Goal: Task Accomplishment & Management: Complete application form

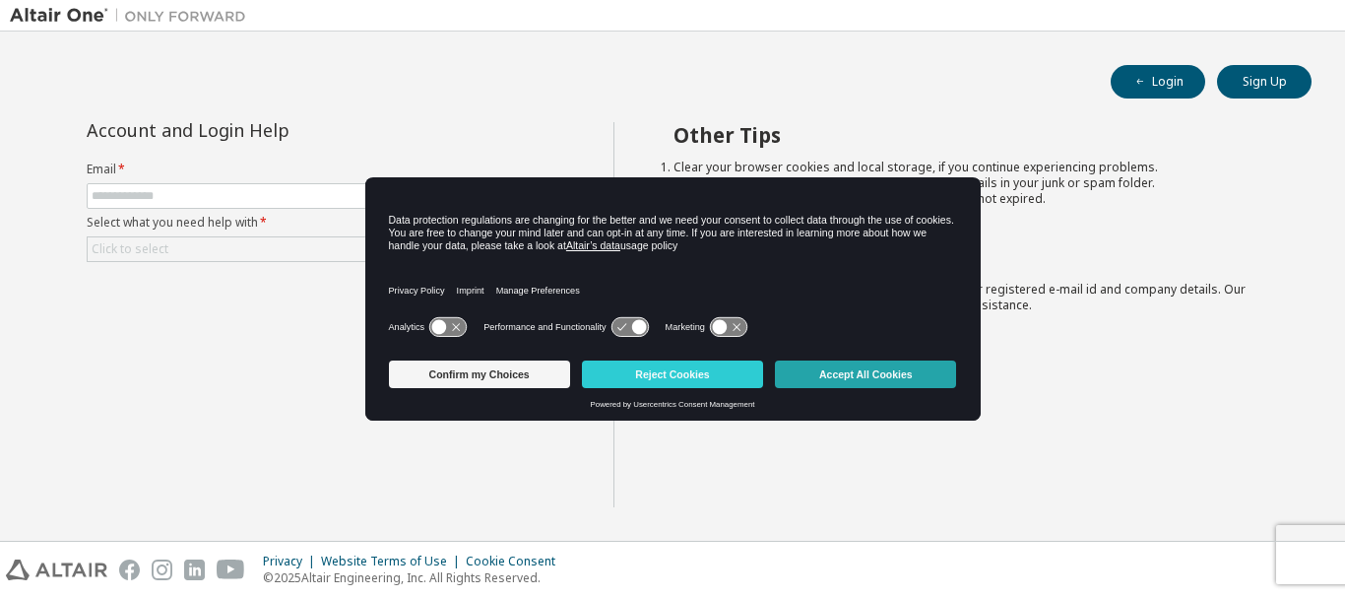
click at [826, 376] on button "Accept All Cookies" at bounding box center [865, 374] width 181 height 28
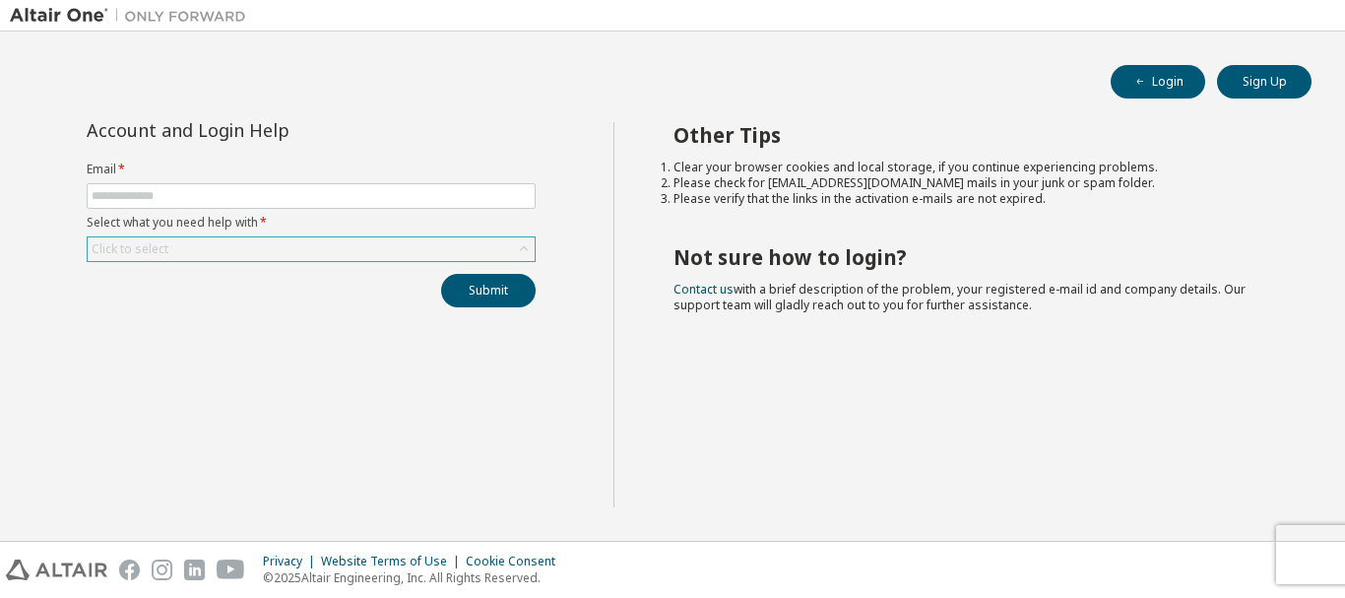
click at [281, 243] on div "Click to select" at bounding box center [311, 249] width 447 height 24
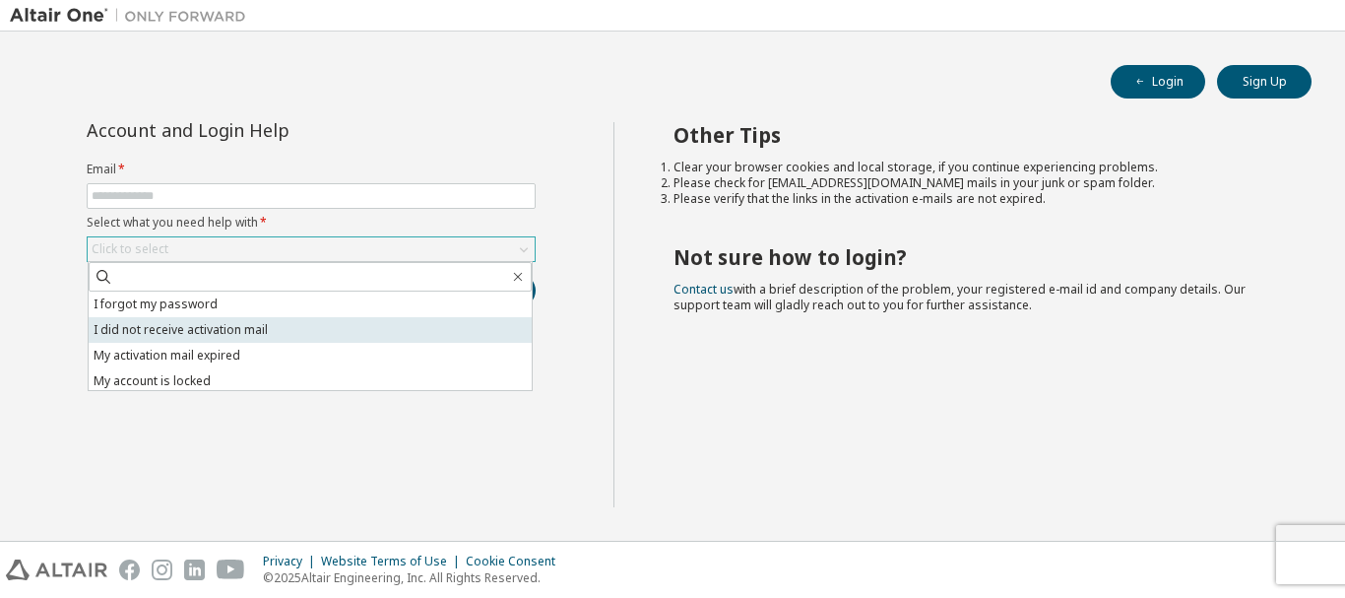
click at [187, 337] on li "I did not receive activation mail" at bounding box center [310, 330] width 443 height 26
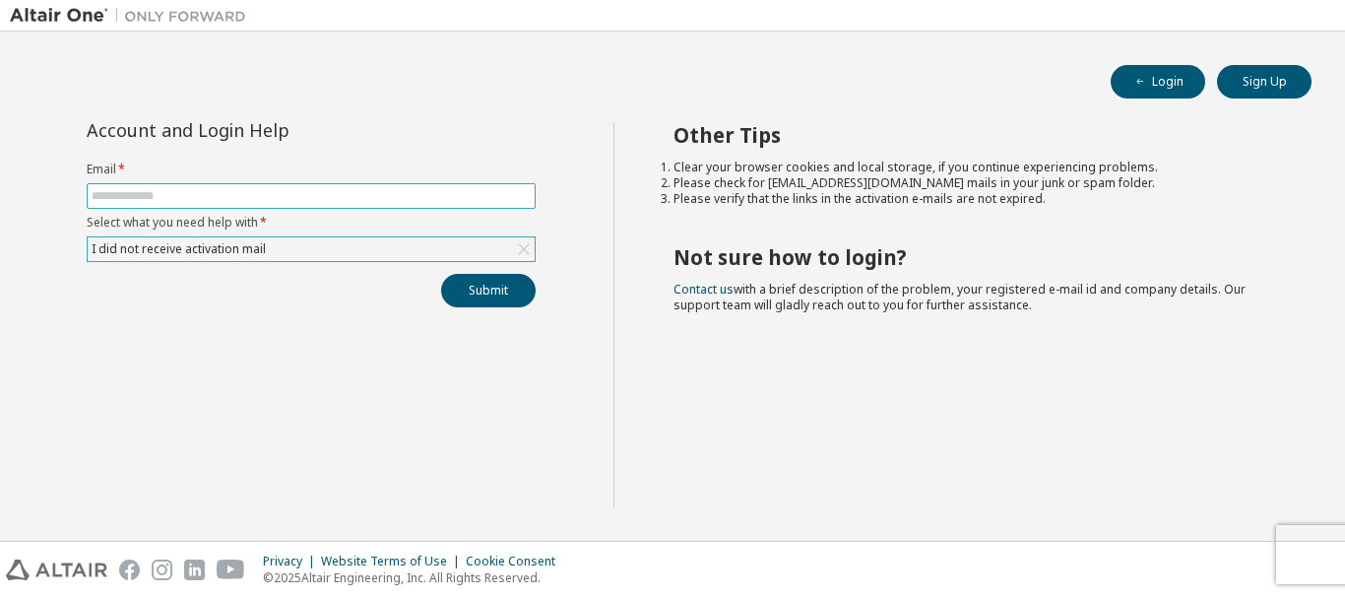
click at [221, 186] on span at bounding box center [311, 196] width 449 height 26
click at [215, 201] on input "text" at bounding box center [311, 196] width 439 height 16
type input "**********"
click at [493, 289] on button "Submit" at bounding box center [488, 290] width 95 height 33
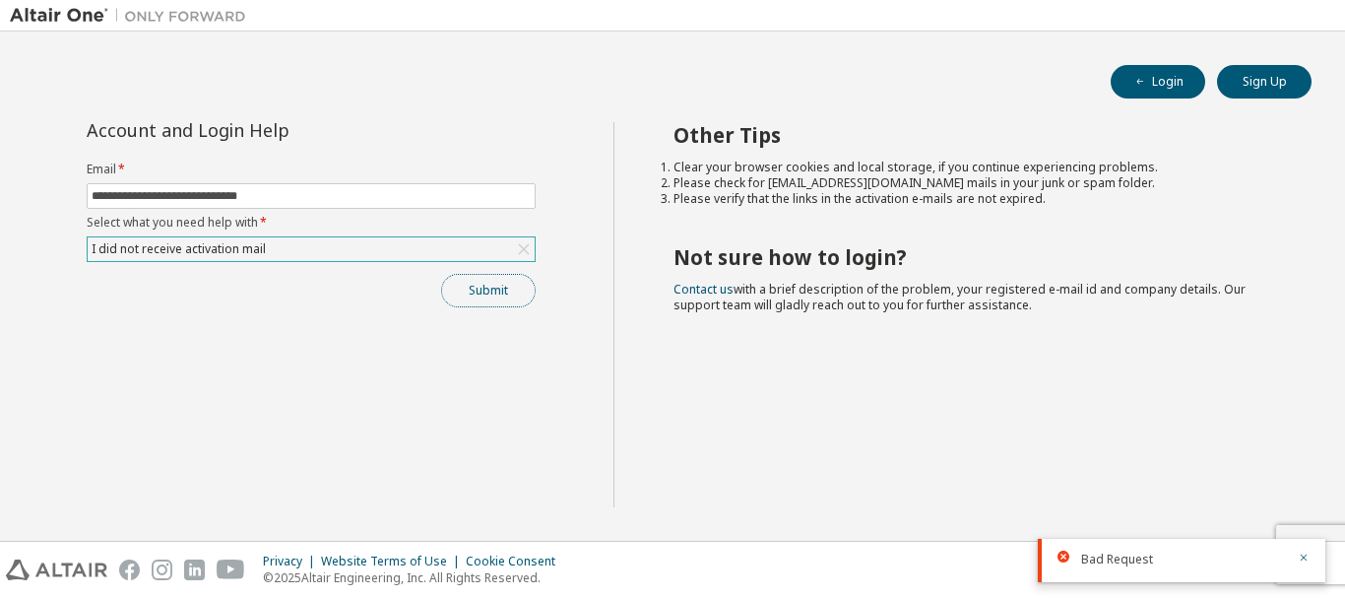
click at [492, 303] on button "Submit" at bounding box center [488, 290] width 95 height 33
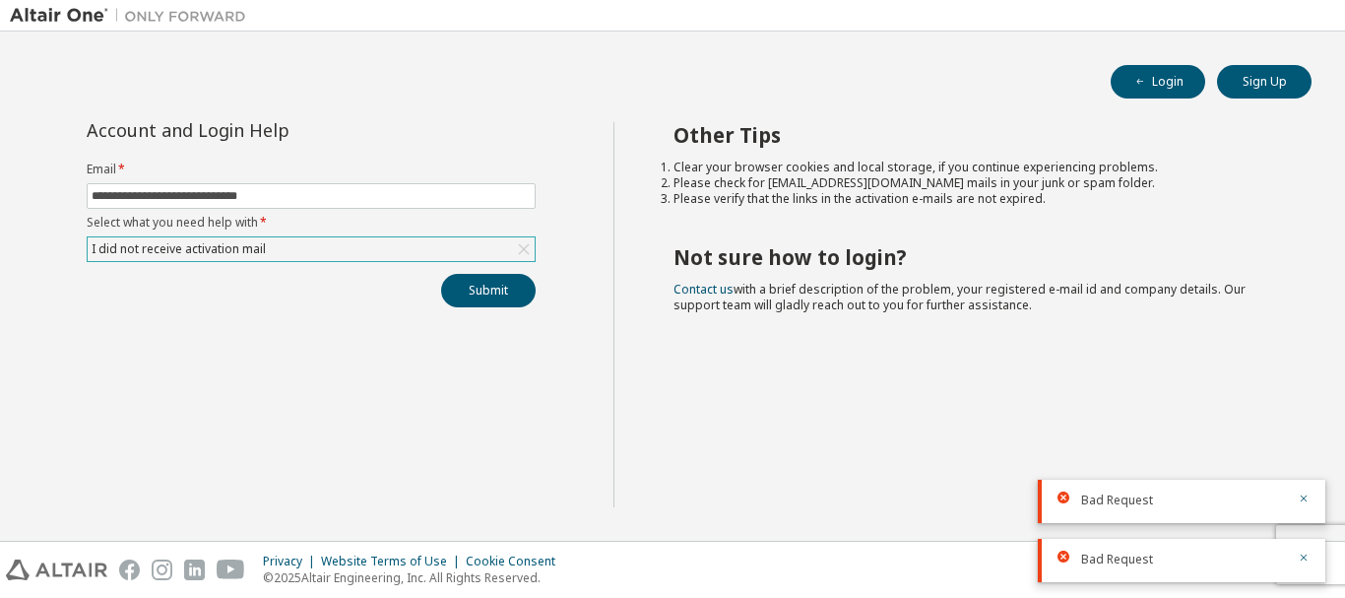
click at [1310, 497] on div "Bad Request" at bounding box center [1182, 501] width 288 height 43
click at [1299, 551] on icon "button" at bounding box center [1304, 557] width 12 height 12
click at [1305, 502] on div "Other Tips Clear your browser cookies and local storage, if you continue experi…" at bounding box center [974, 314] width 723 height 385
click at [1307, 551] on icon "button" at bounding box center [1304, 557] width 12 height 12
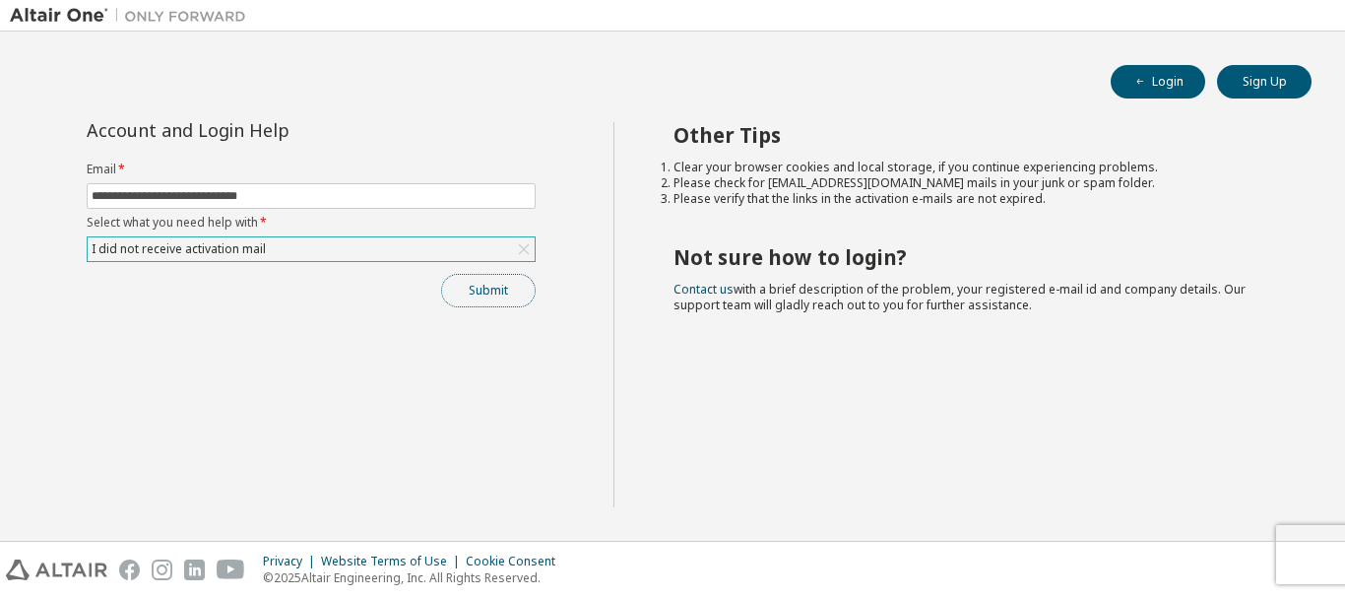
click at [481, 291] on button "Submit" at bounding box center [488, 290] width 95 height 33
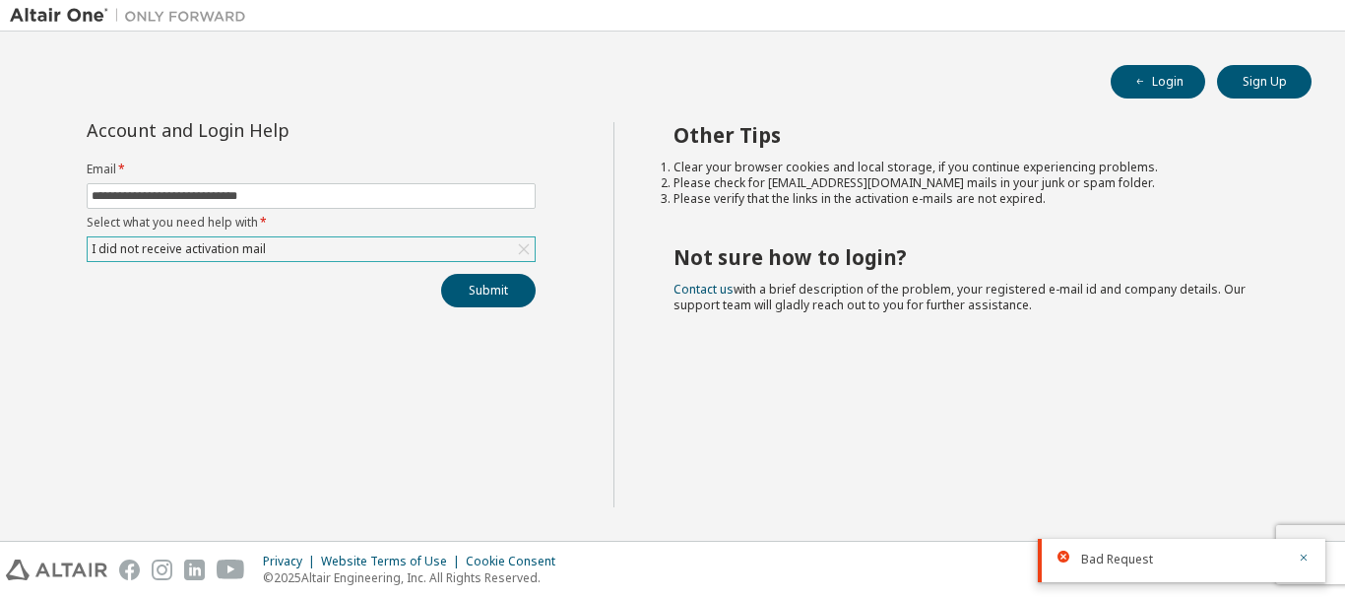
click at [514, 243] on icon at bounding box center [524, 249] width 20 height 20
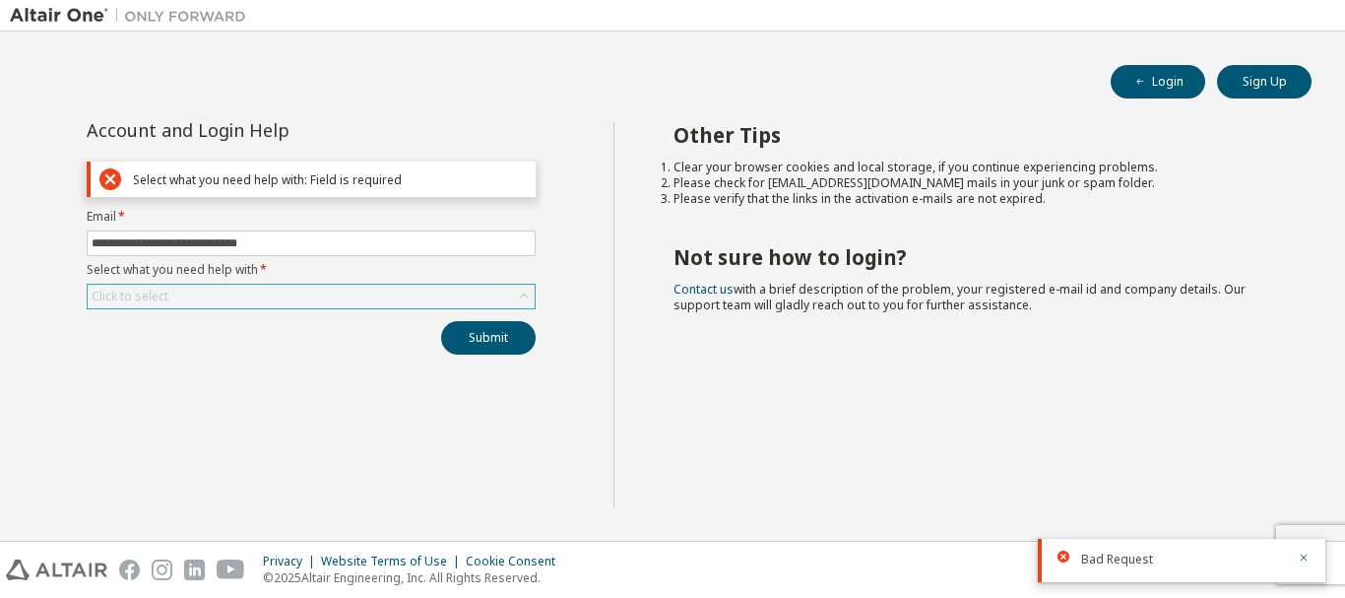
click at [284, 296] on div "Click to select" at bounding box center [311, 297] width 447 height 24
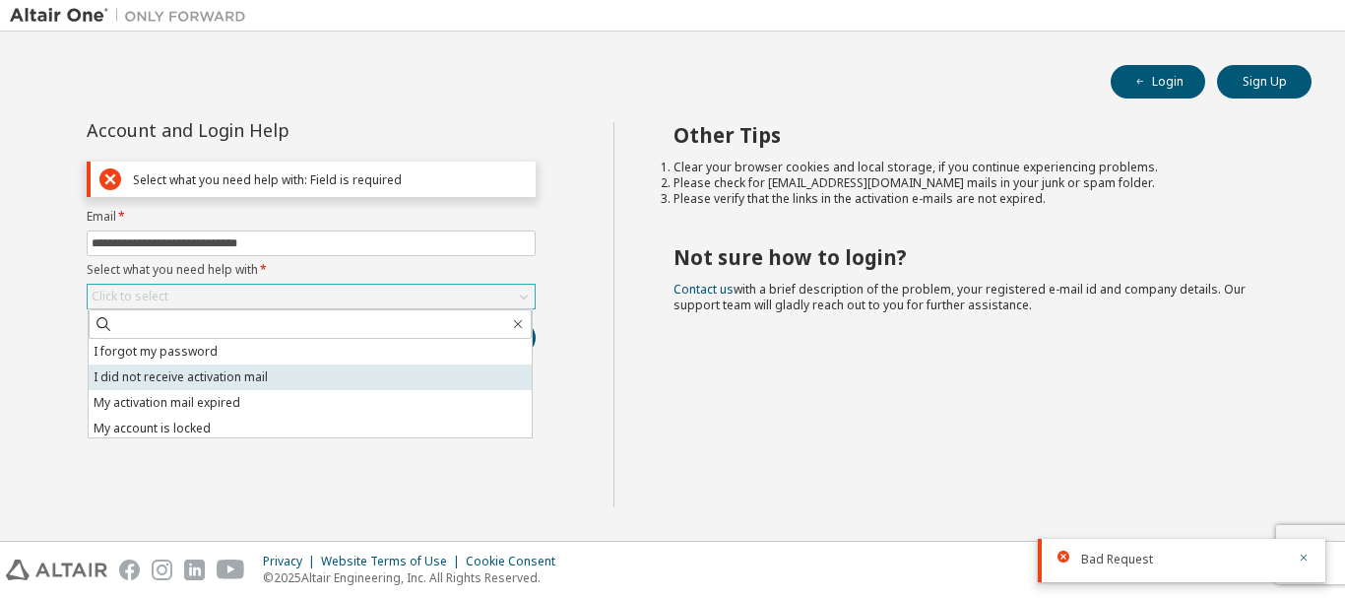
click at [217, 384] on li "I did not receive activation mail" at bounding box center [310, 377] width 443 height 26
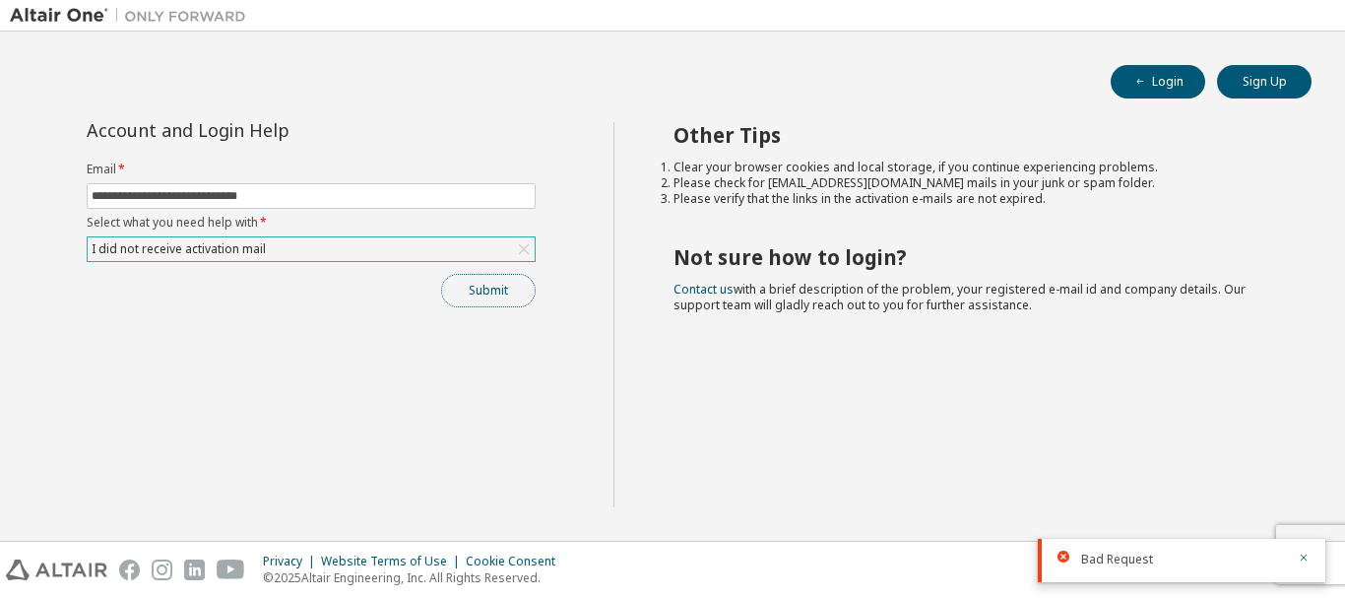
click at [467, 288] on button "Submit" at bounding box center [488, 290] width 95 height 33
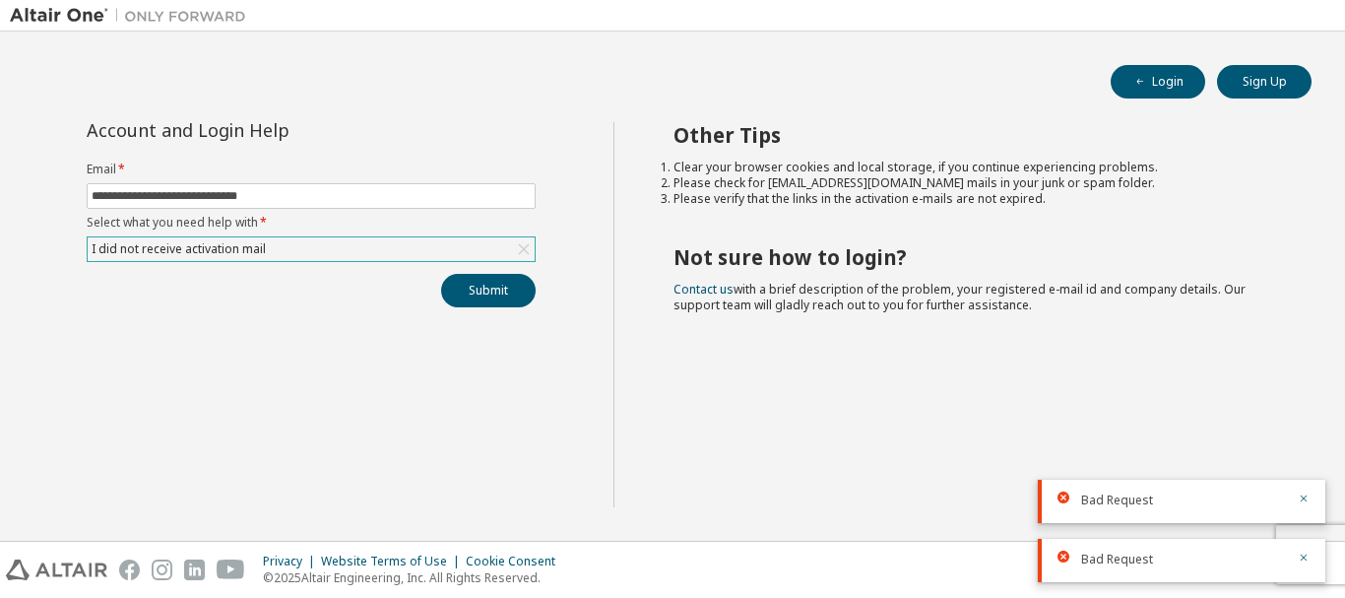
click at [533, 244] on icon at bounding box center [524, 249] width 20 height 20
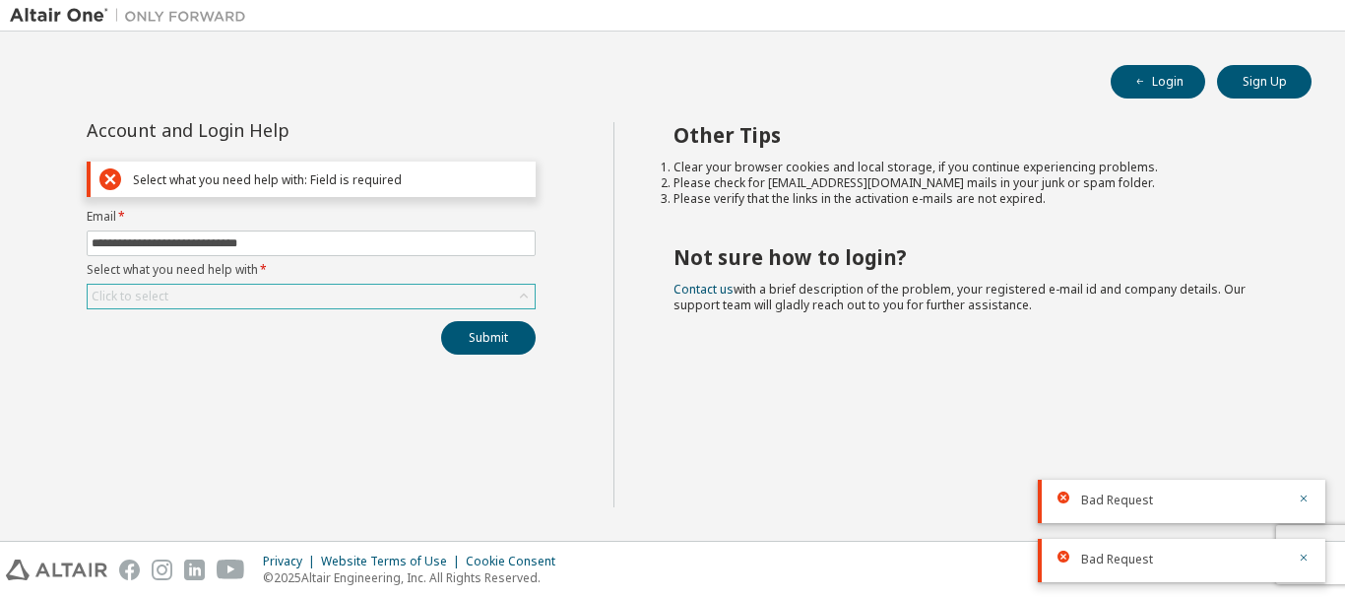
click at [317, 297] on div "Click to select" at bounding box center [311, 297] width 447 height 24
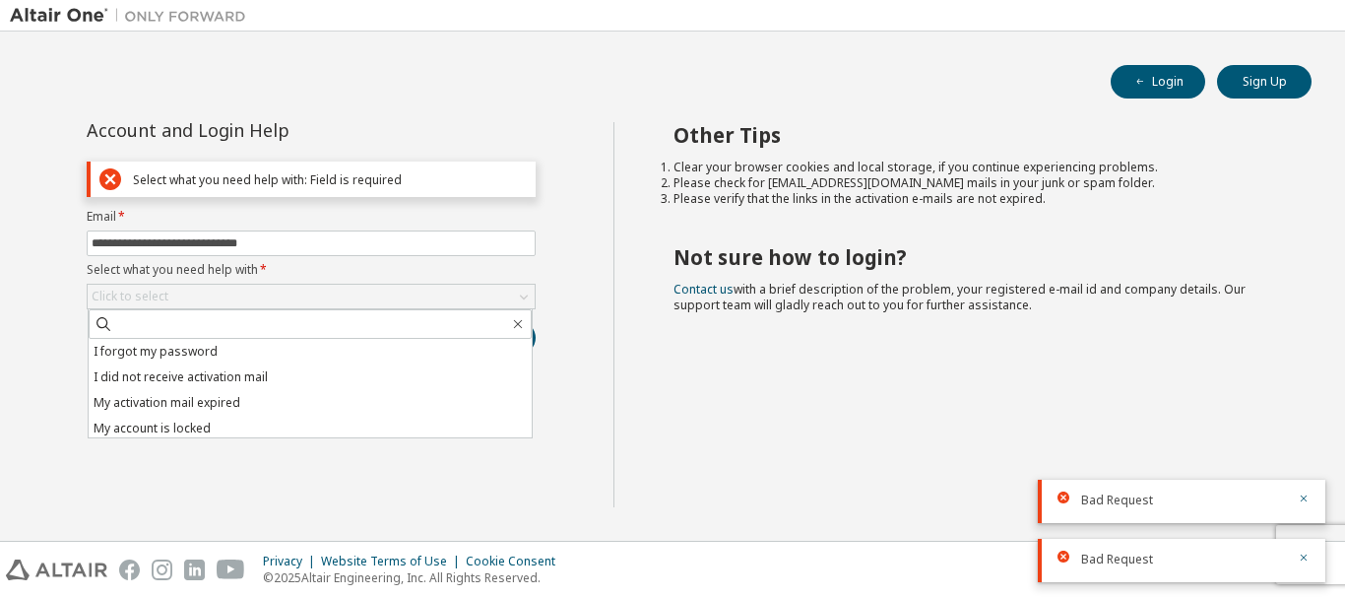
click at [217, 410] on li "My activation mail expired" at bounding box center [310, 403] width 443 height 26
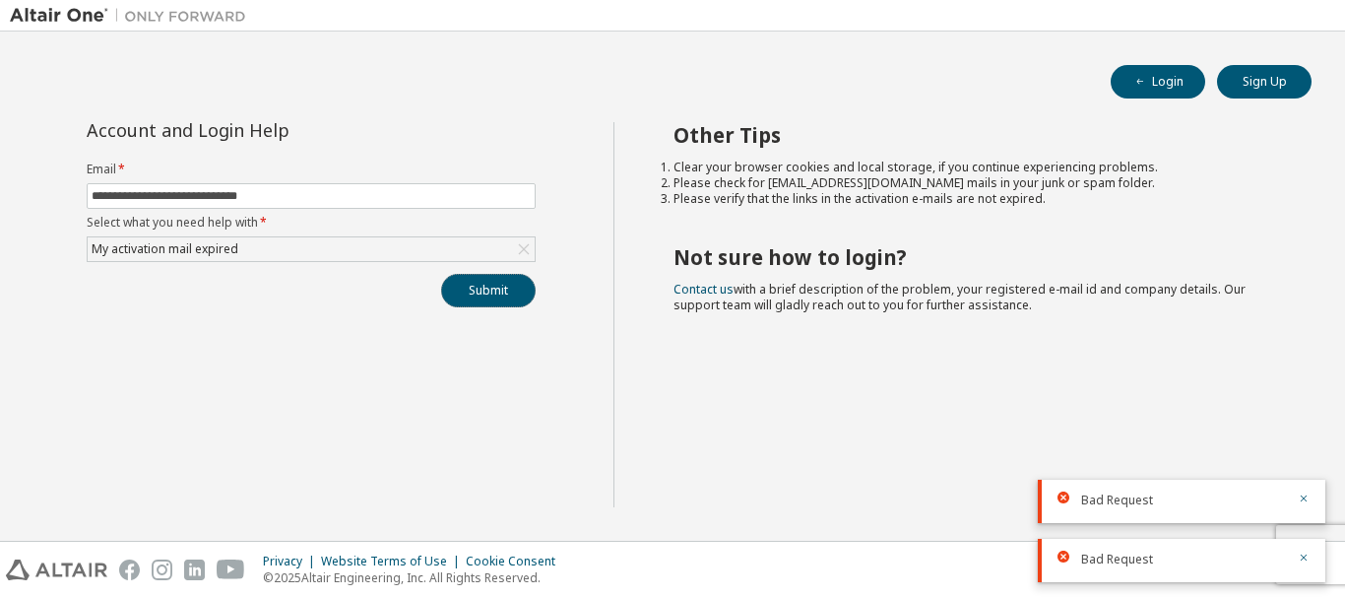
click at [459, 293] on button "Submit" at bounding box center [488, 290] width 95 height 33
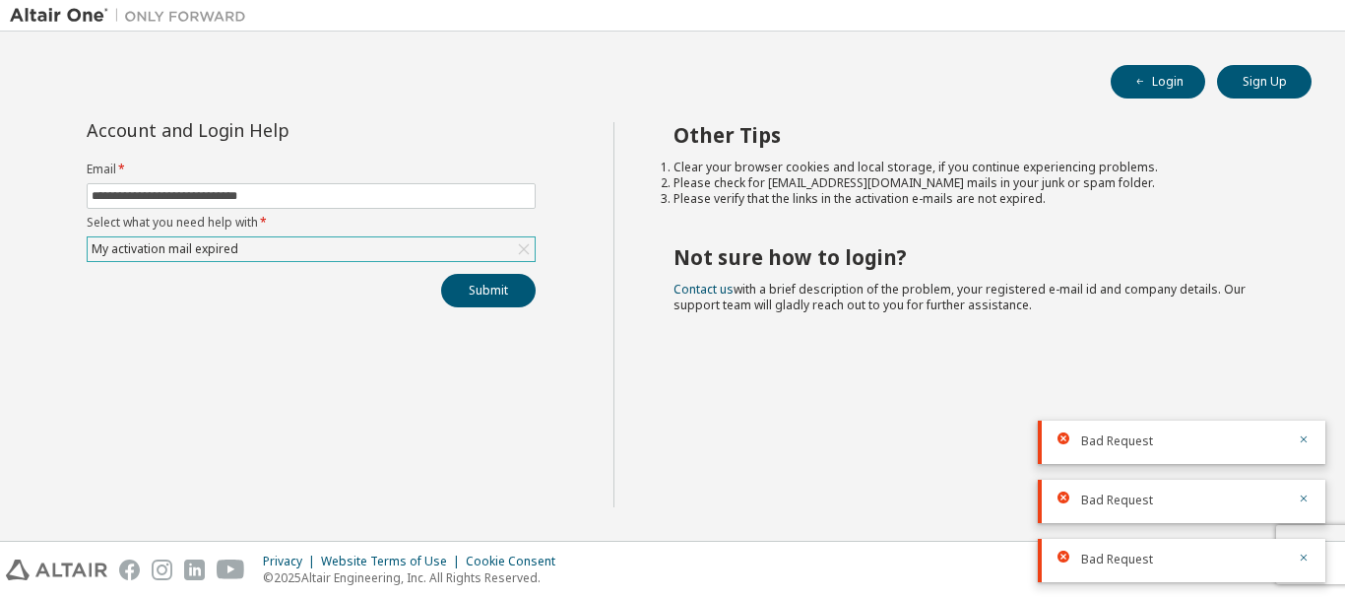
click at [505, 253] on div "My activation mail expired" at bounding box center [311, 249] width 447 height 24
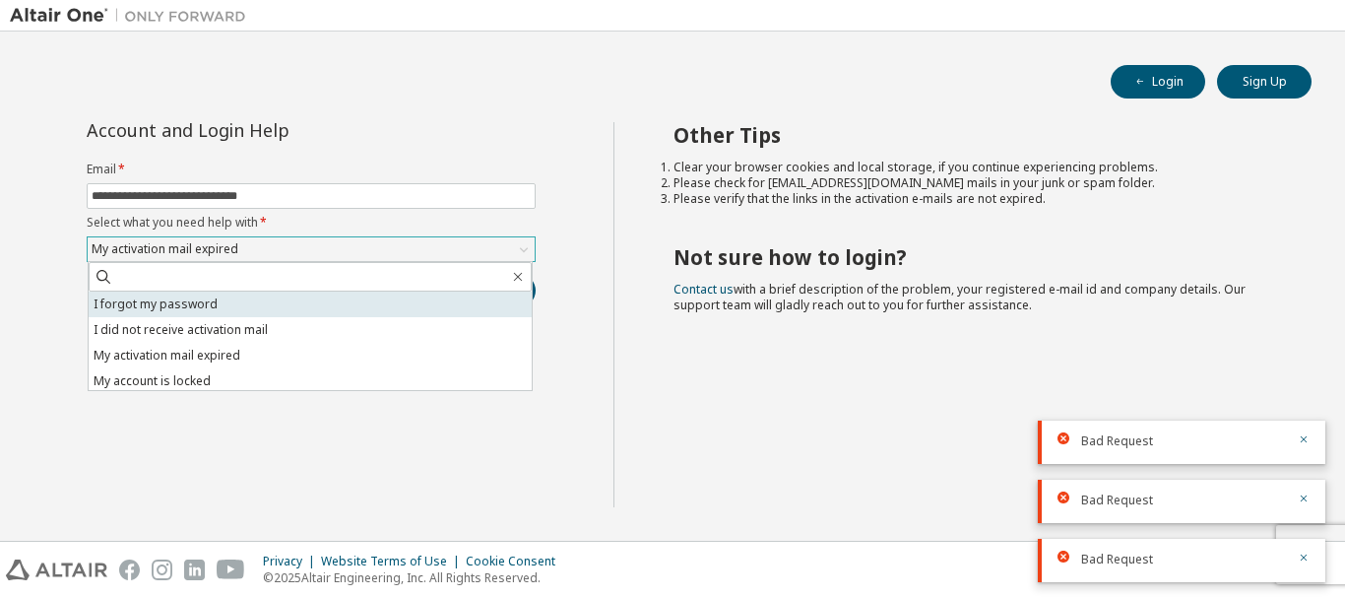
click at [246, 311] on li "I forgot my password" at bounding box center [310, 304] width 443 height 26
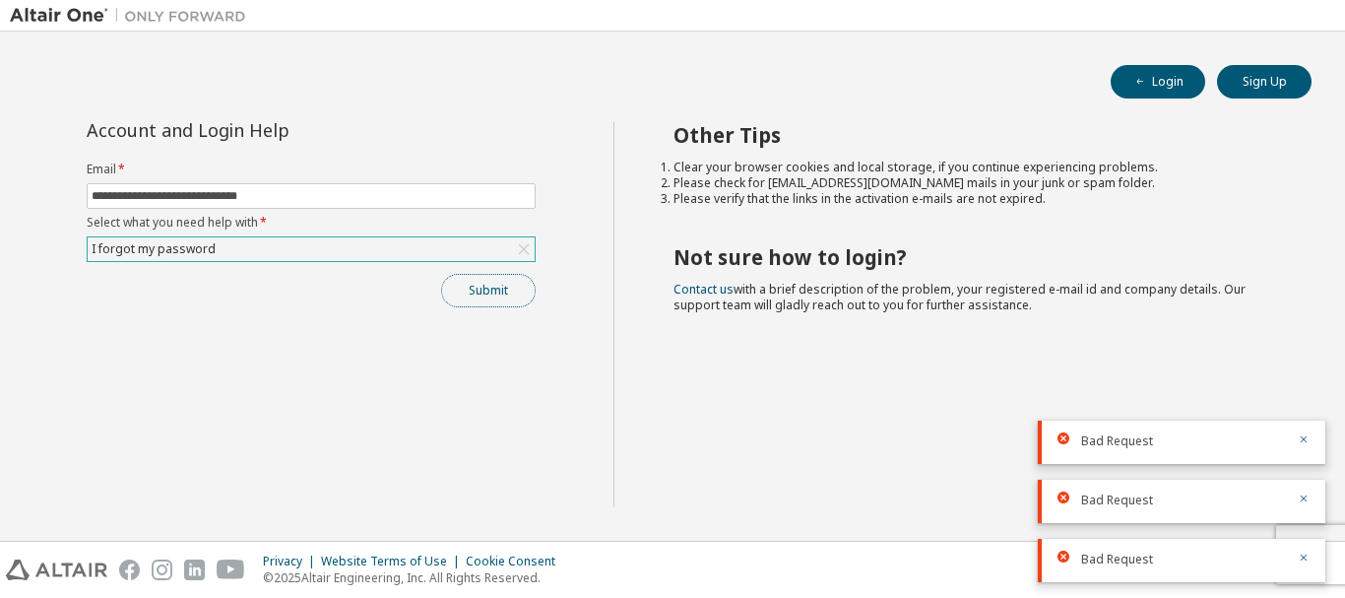
click at [472, 297] on button "Submit" at bounding box center [488, 290] width 95 height 33
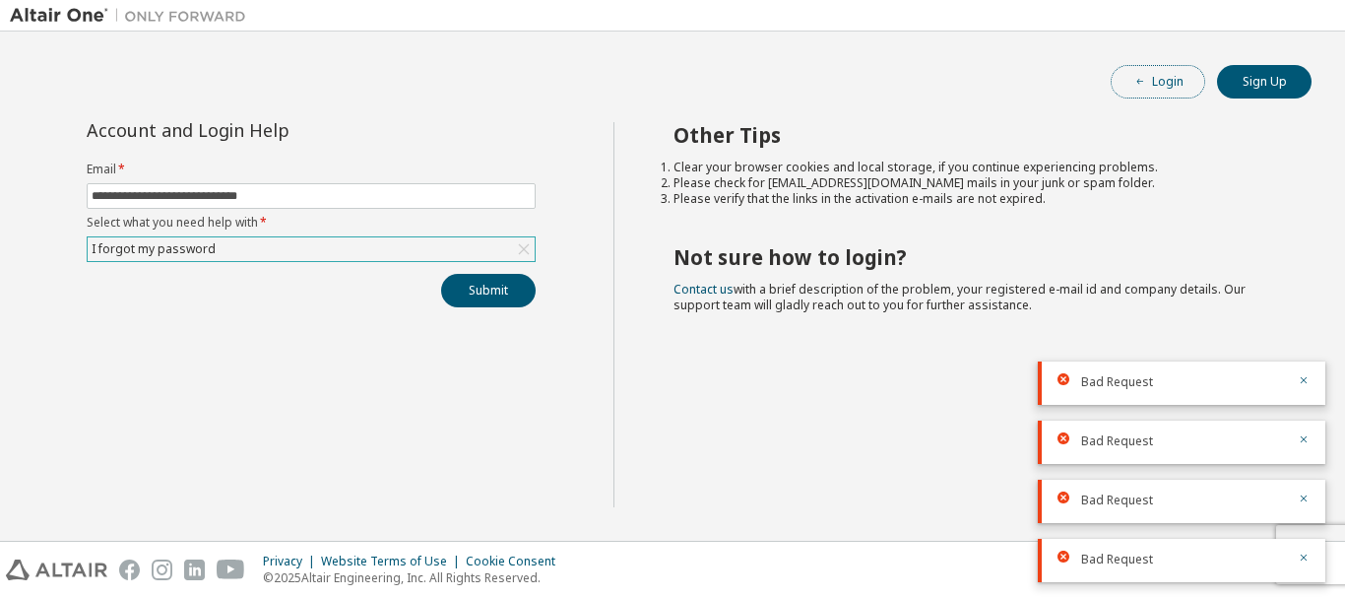
click at [1171, 79] on button "Login" at bounding box center [1158, 81] width 95 height 33
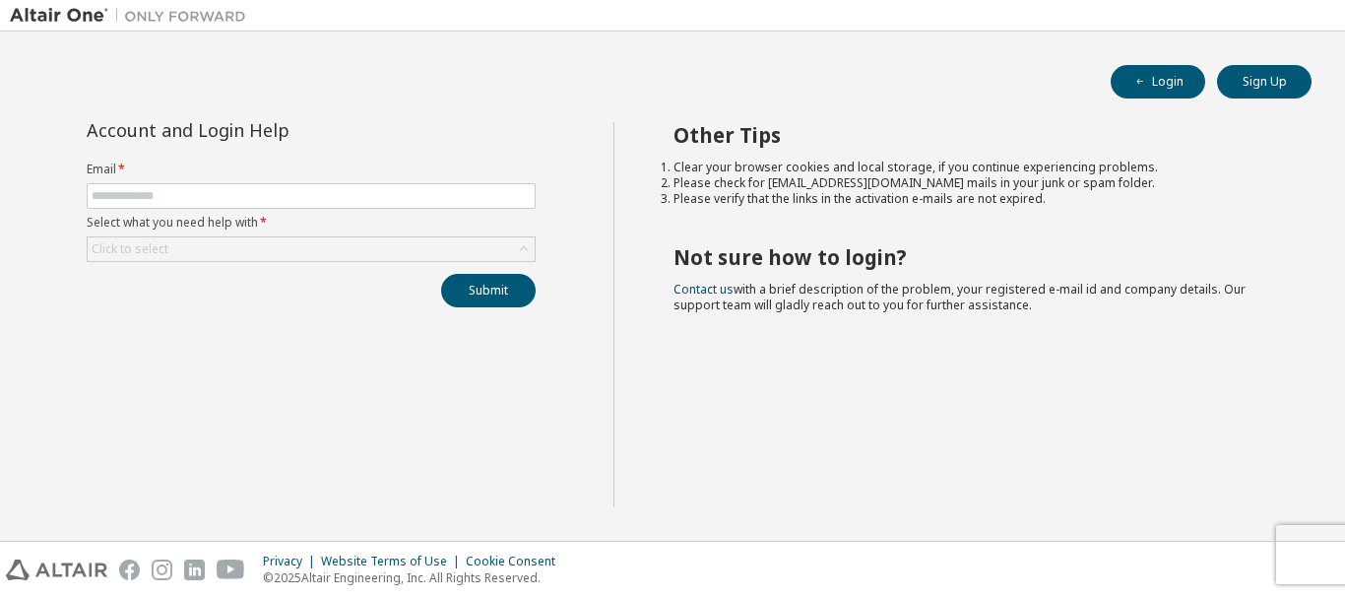
click at [180, 187] on span at bounding box center [311, 196] width 449 height 26
click at [185, 198] on input "text" at bounding box center [311, 196] width 439 height 16
type input "**********"
click at [205, 243] on div "Click to select" at bounding box center [311, 249] width 447 height 24
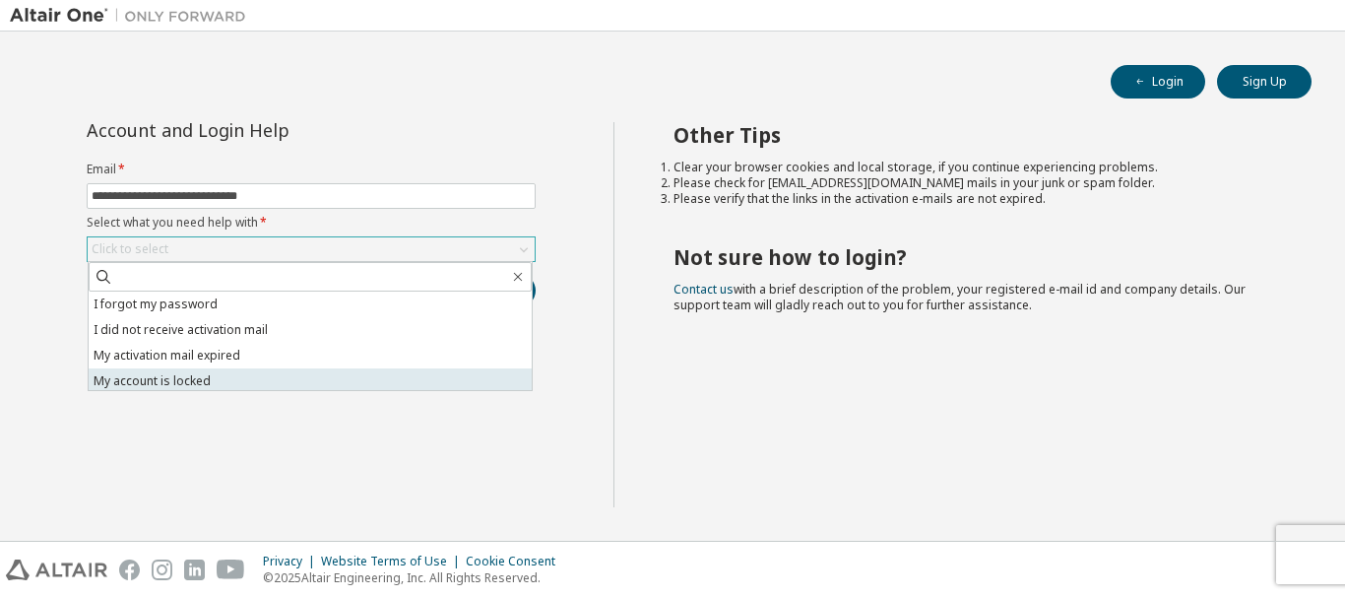
click at [186, 384] on li "My account is locked" at bounding box center [310, 381] width 443 height 26
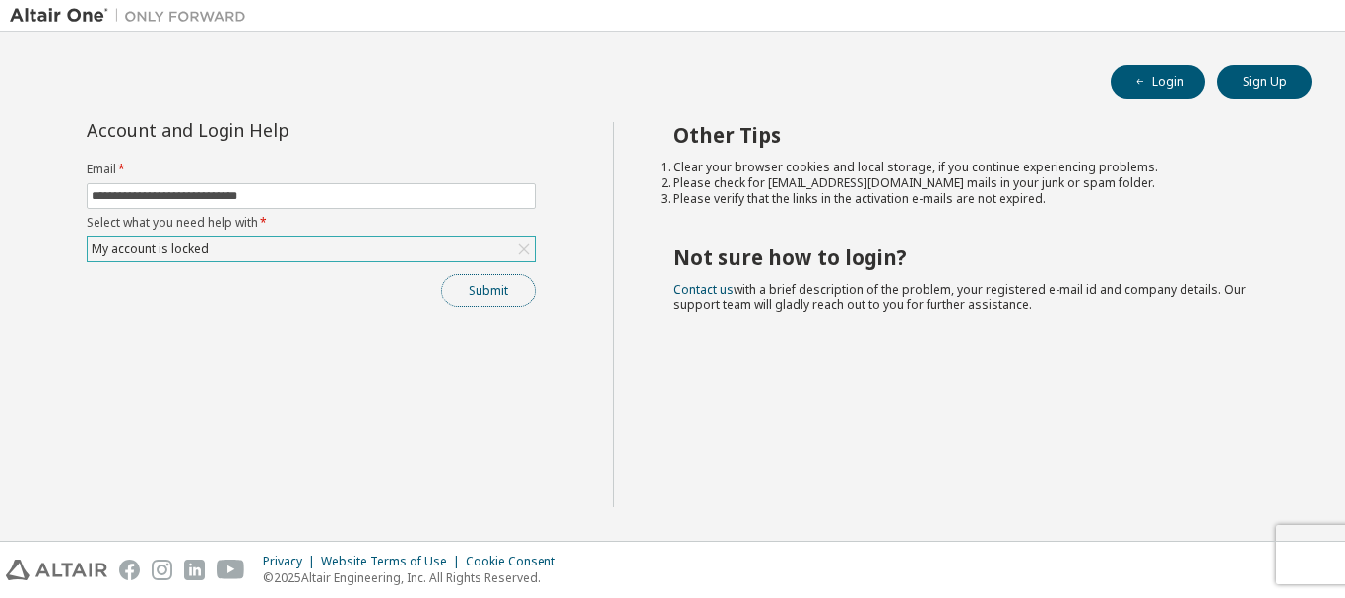
click at [489, 289] on button "Submit" at bounding box center [488, 290] width 95 height 33
click at [483, 298] on button "Submit" at bounding box center [488, 290] width 95 height 33
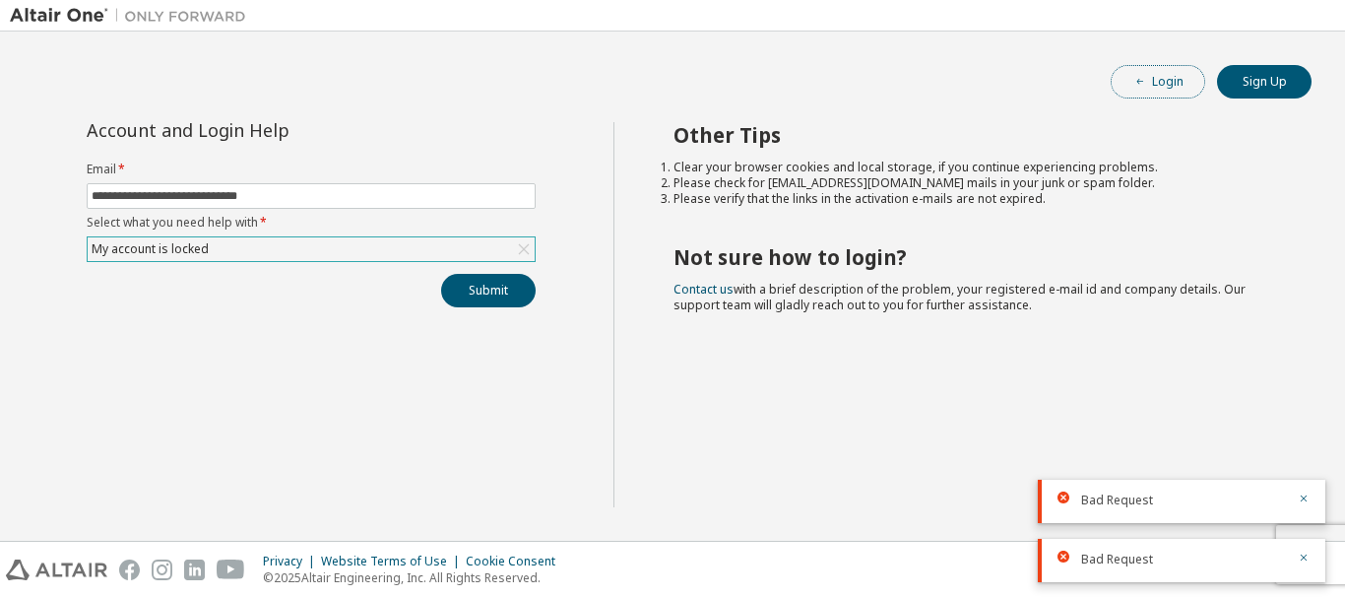
click at [1162, 78] on button "Login" at bounding box center [1158, 81] width 95 height 33
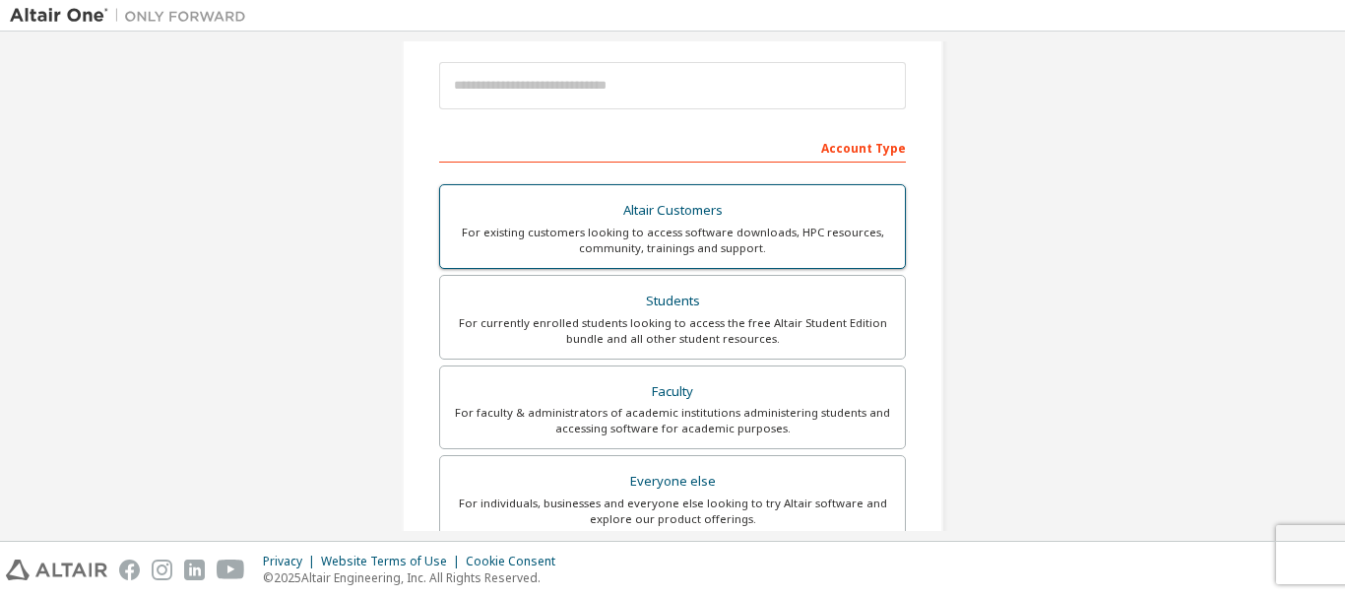
scroll to position [295, 0]
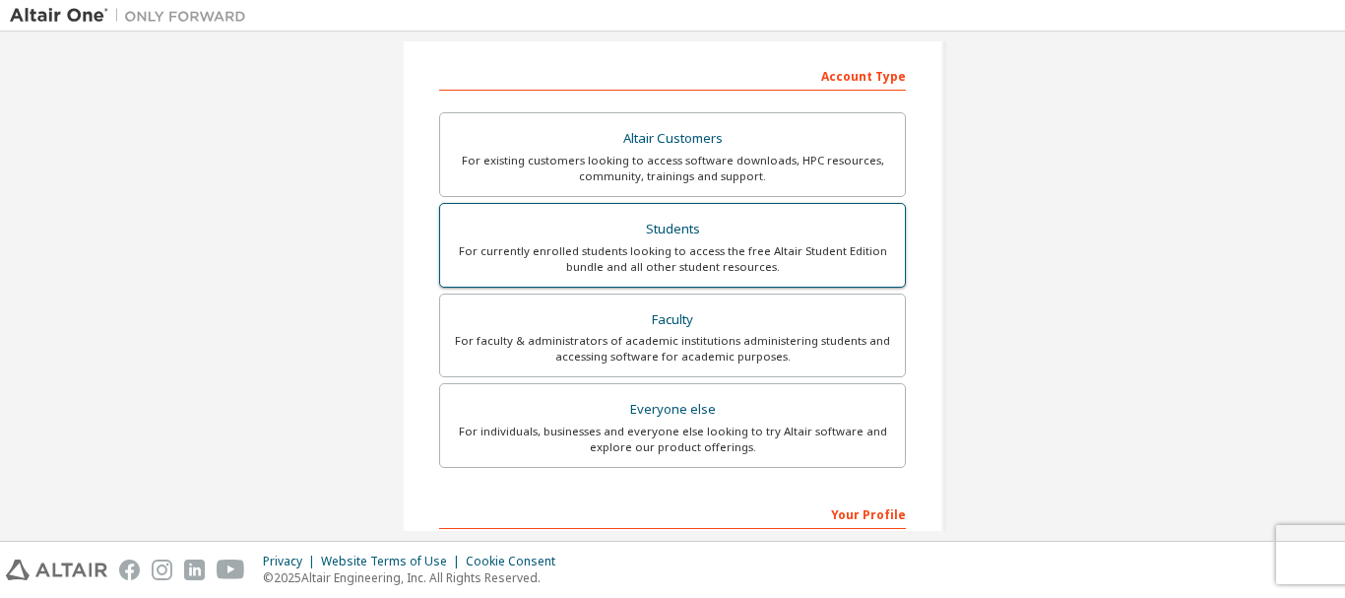
click at [690, 214] on label "Students For currently enrolled students looking to access the free Altair Stud…" at bounding box center [672, 245] width 467 height 85
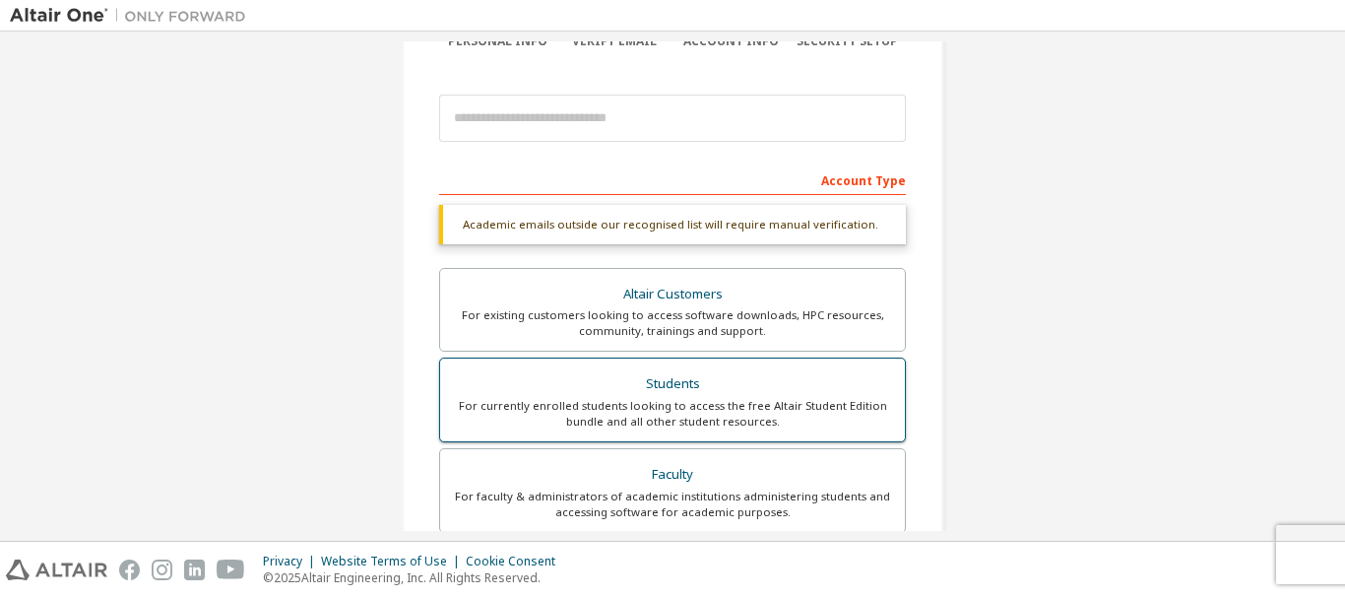
scroll to position [98, 0]
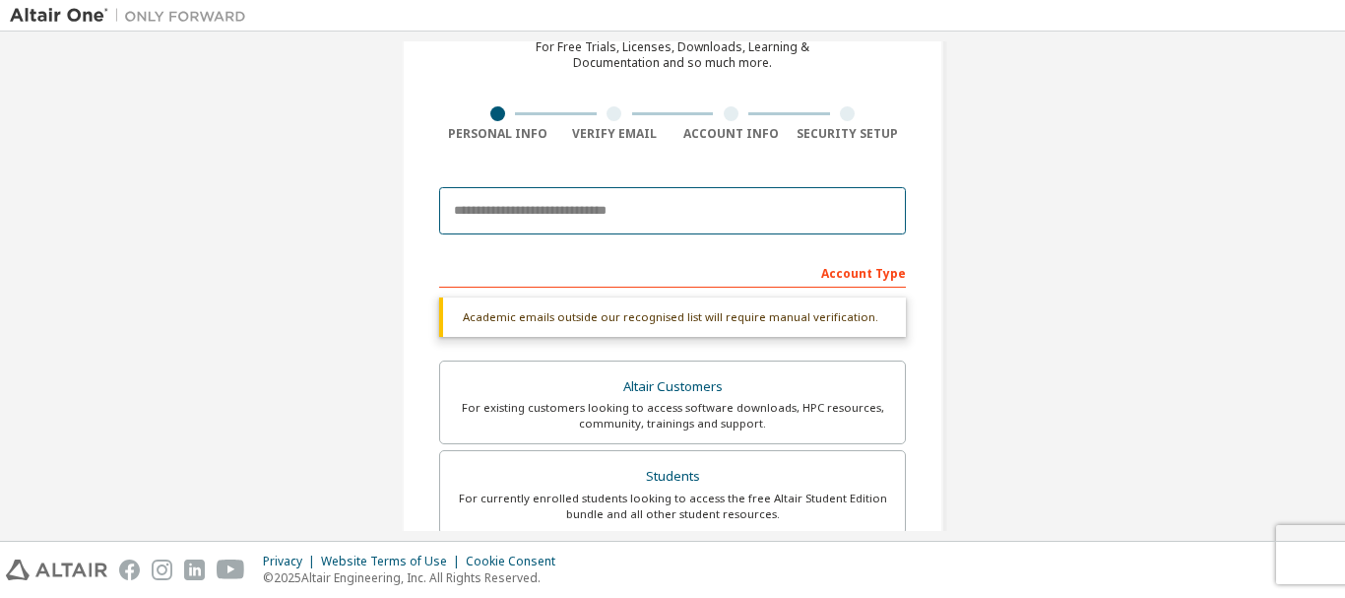
click at [687, 215] on input "email" at bounding box center [672, 210] width 467 height 47
type input "**********"
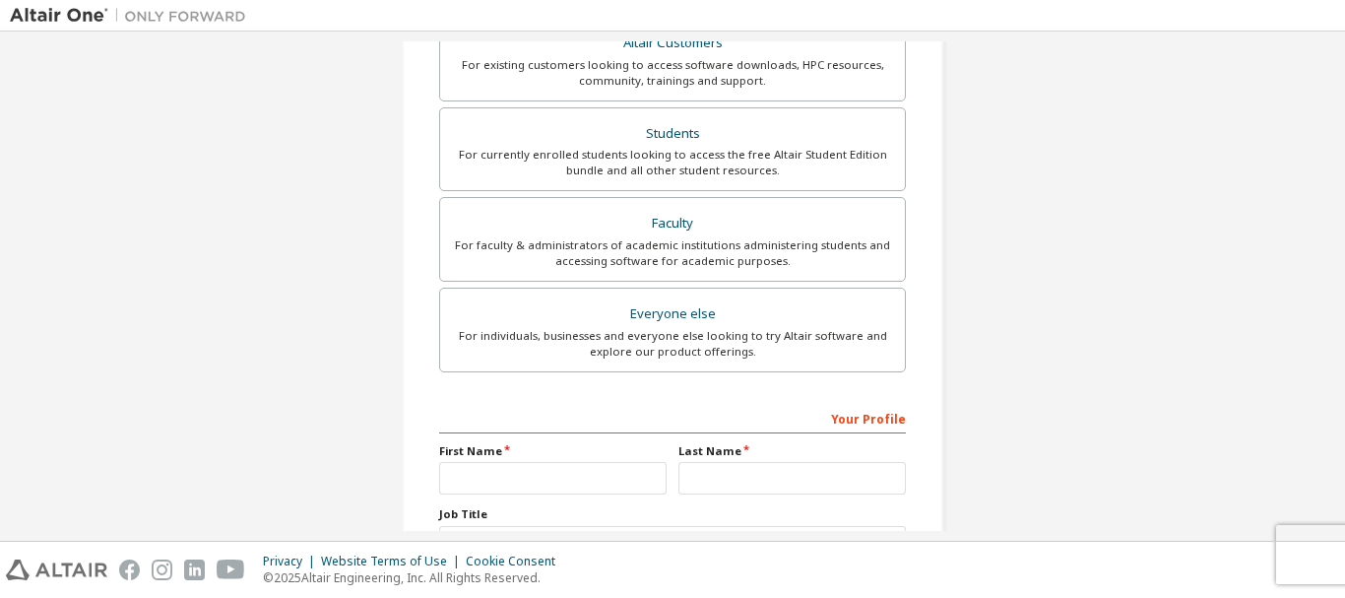
scroll to position [128, 0]
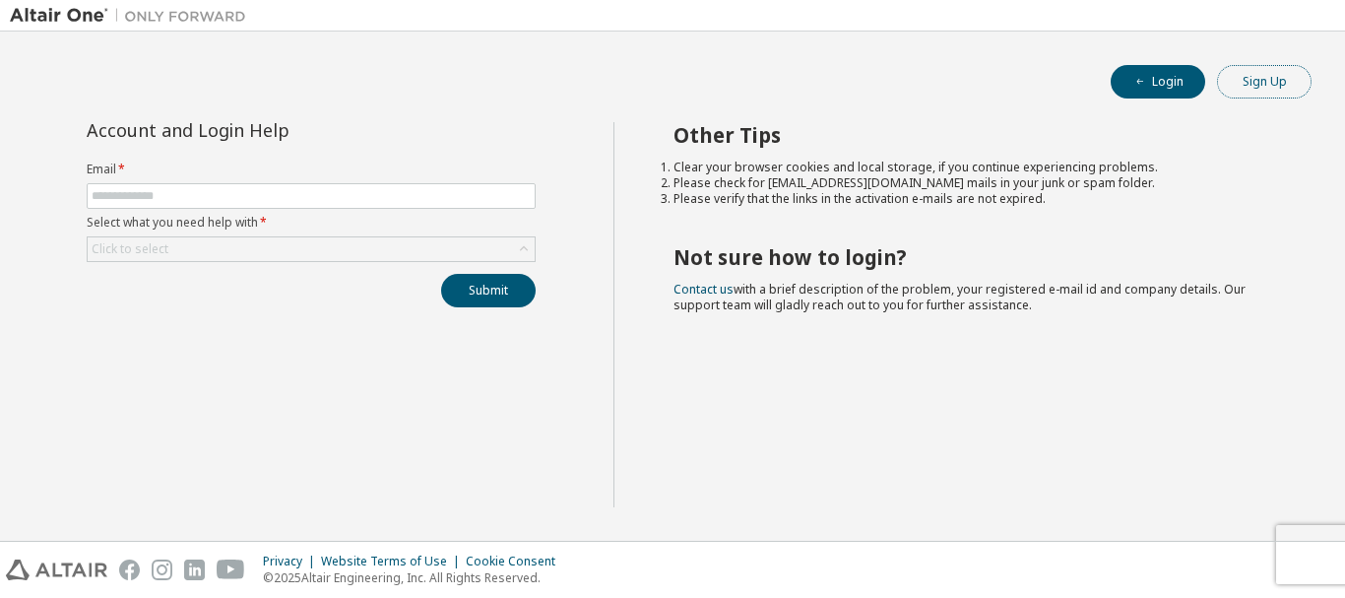
click at [1262, 90] on button "Sign Up" at bounding box center [1264, 81] width 95 height 33
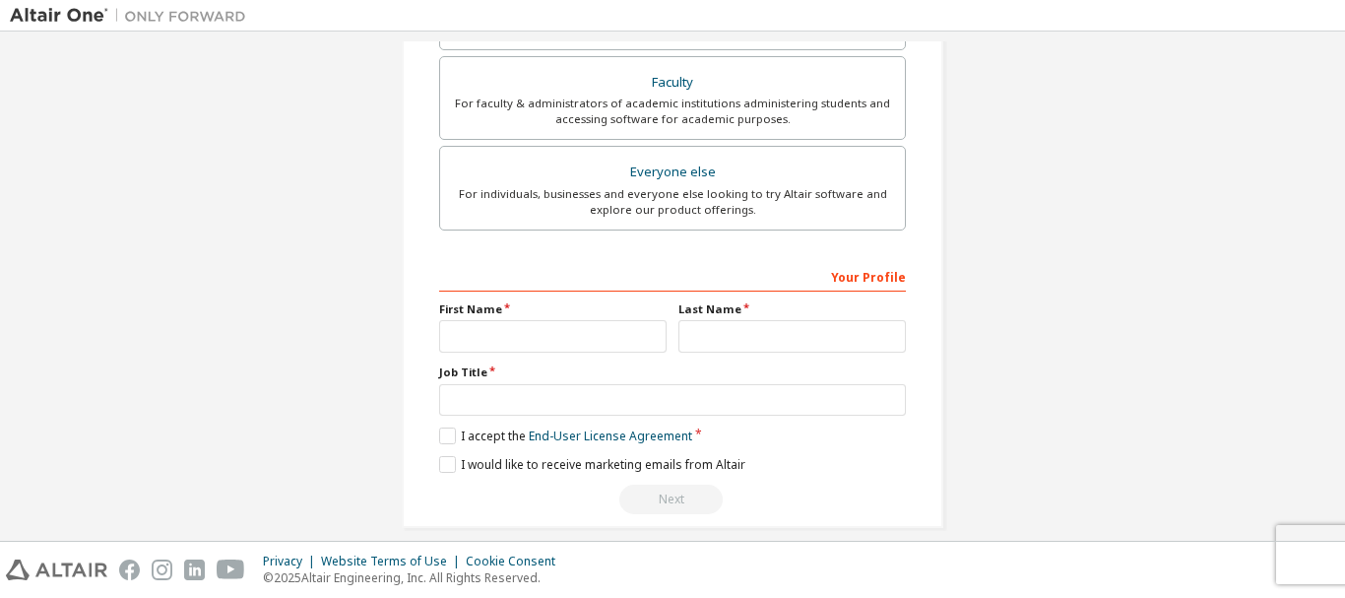
scroll to position [553, 0]
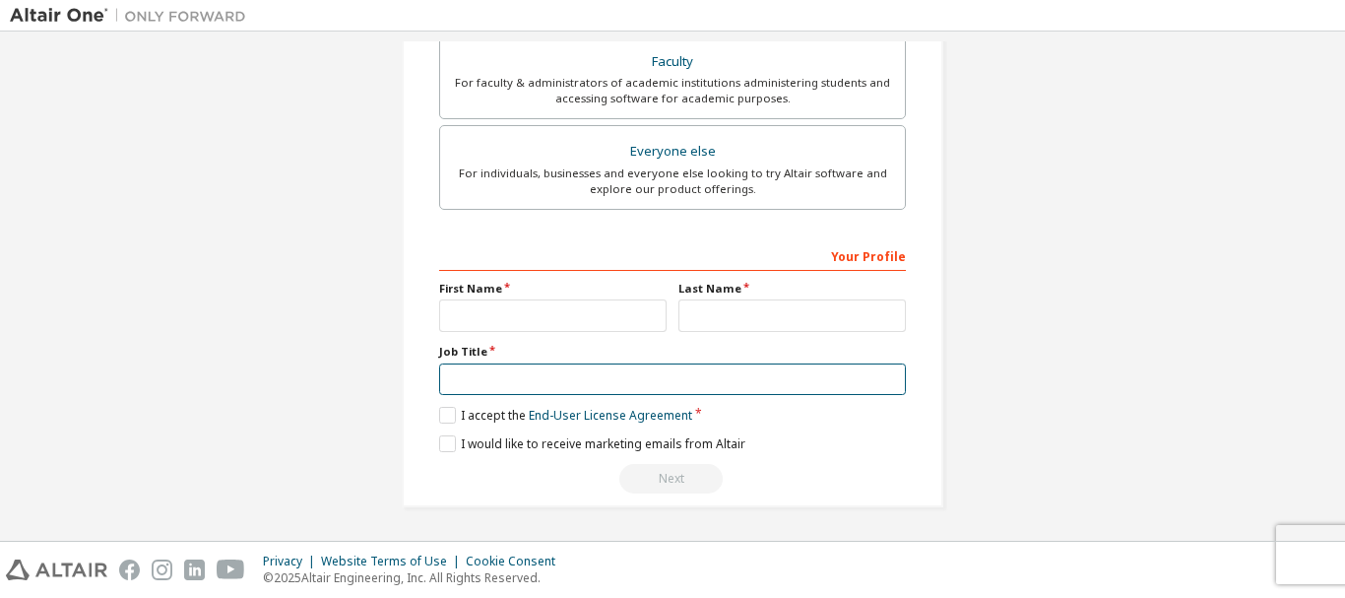
click at [564, 376] on input "text" at bounding box center [672, 379] width 467 height 32
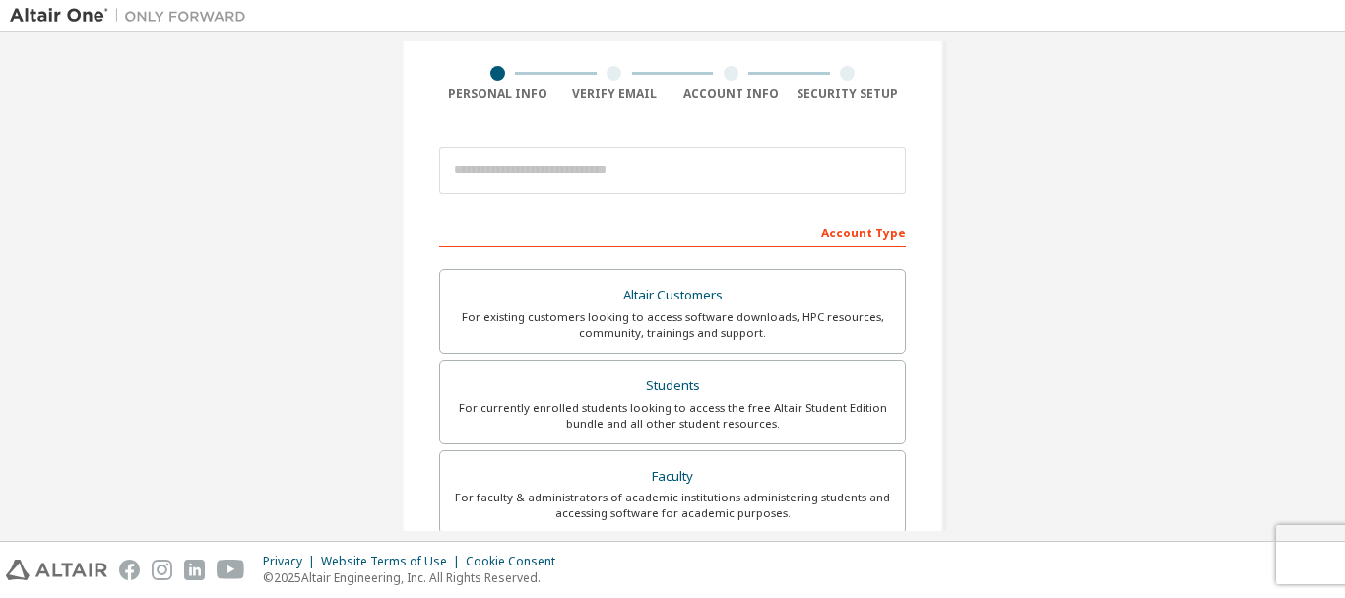
scroll to position [258, 0]
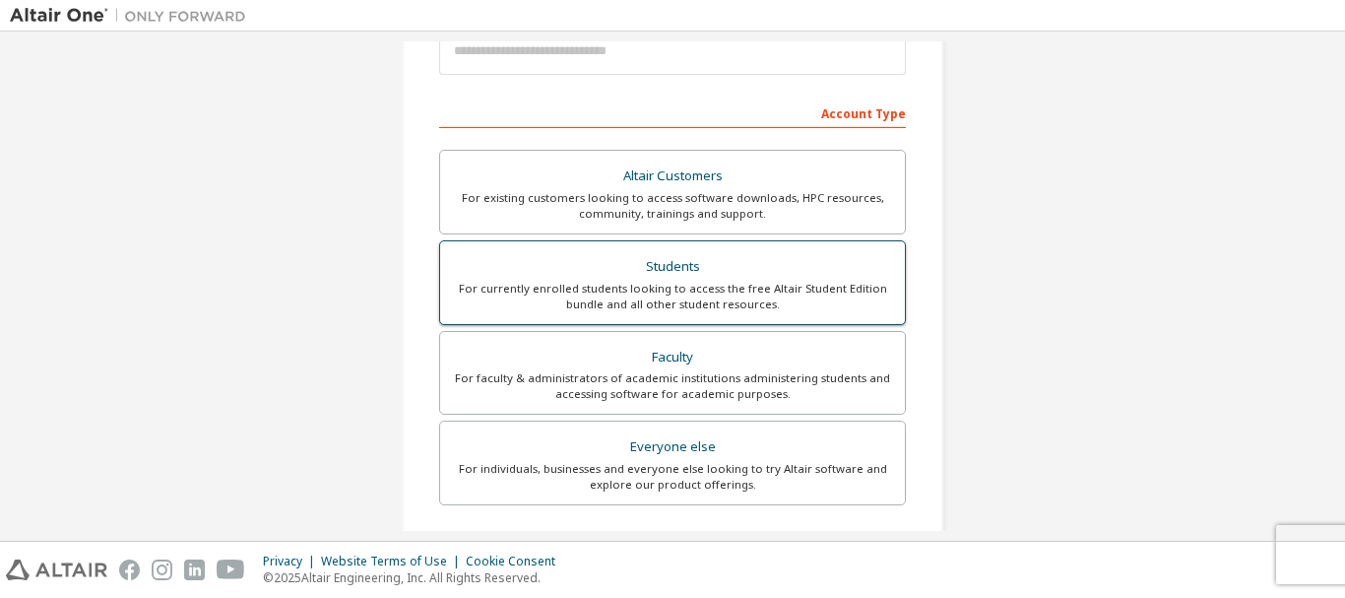
click at [708, 279] on div "Students" at bounding box center [672, 267] width 441 height 28
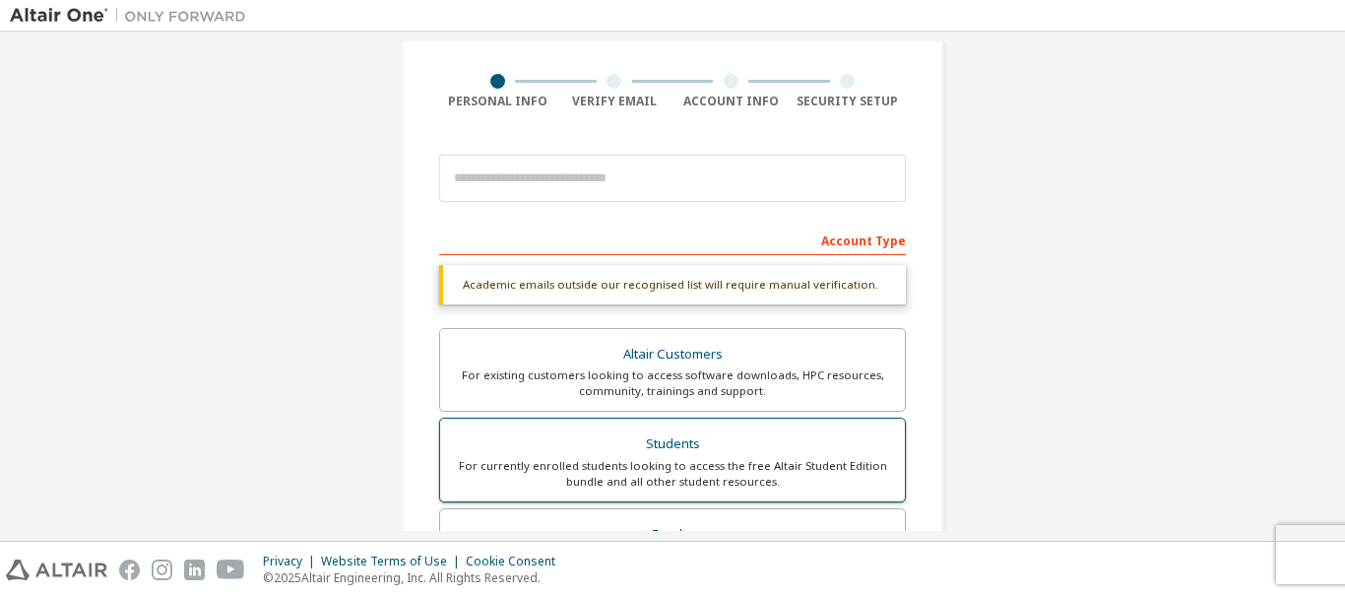
scroll to position [112, 0]
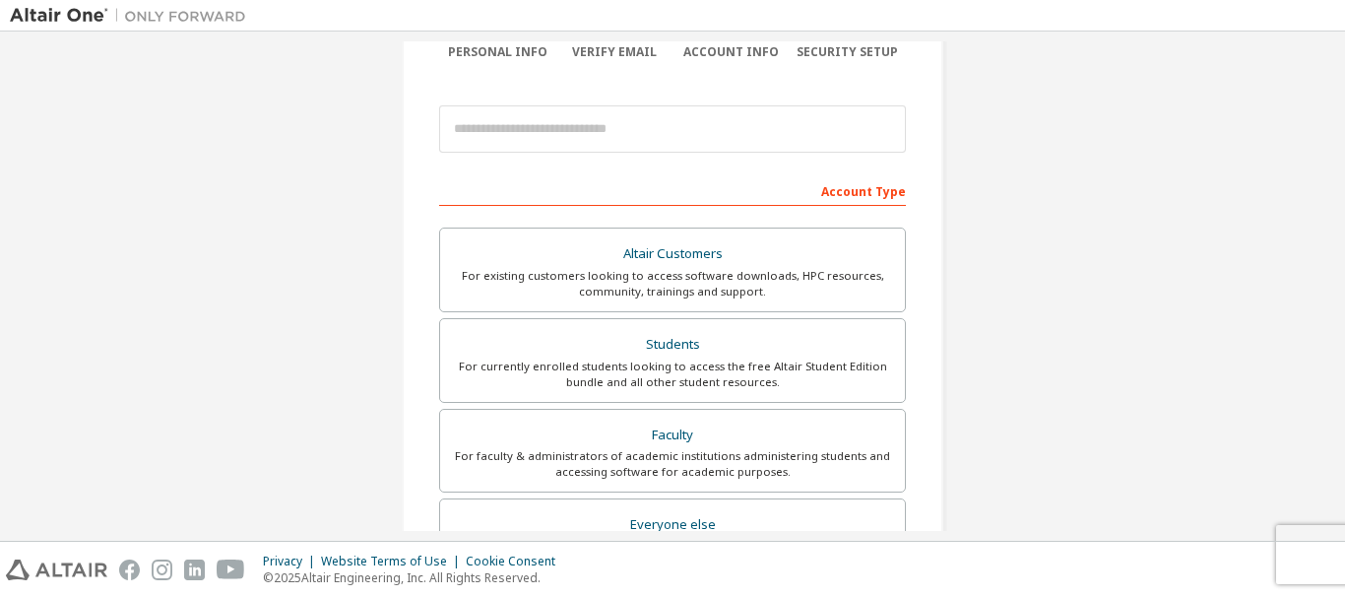
scroll to position [197, 0]
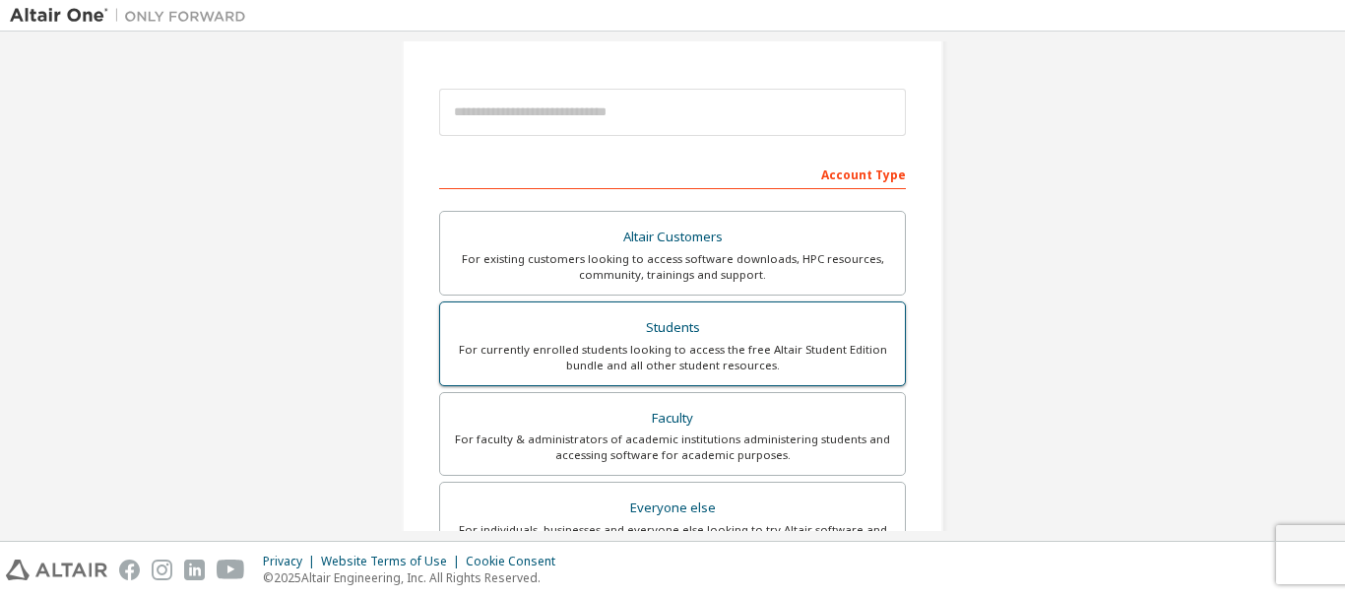
click at [769, 336] on div "Students" at bounding box center [672, 328] width 441 height 28
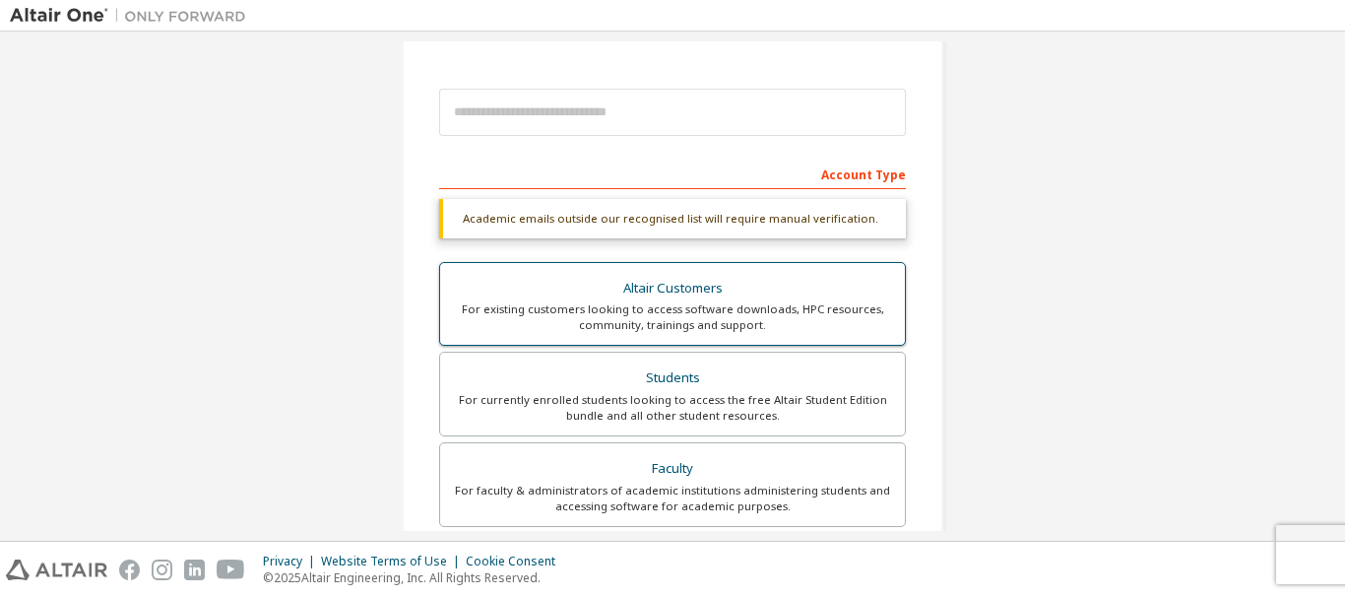
scroll to position [0, 0]
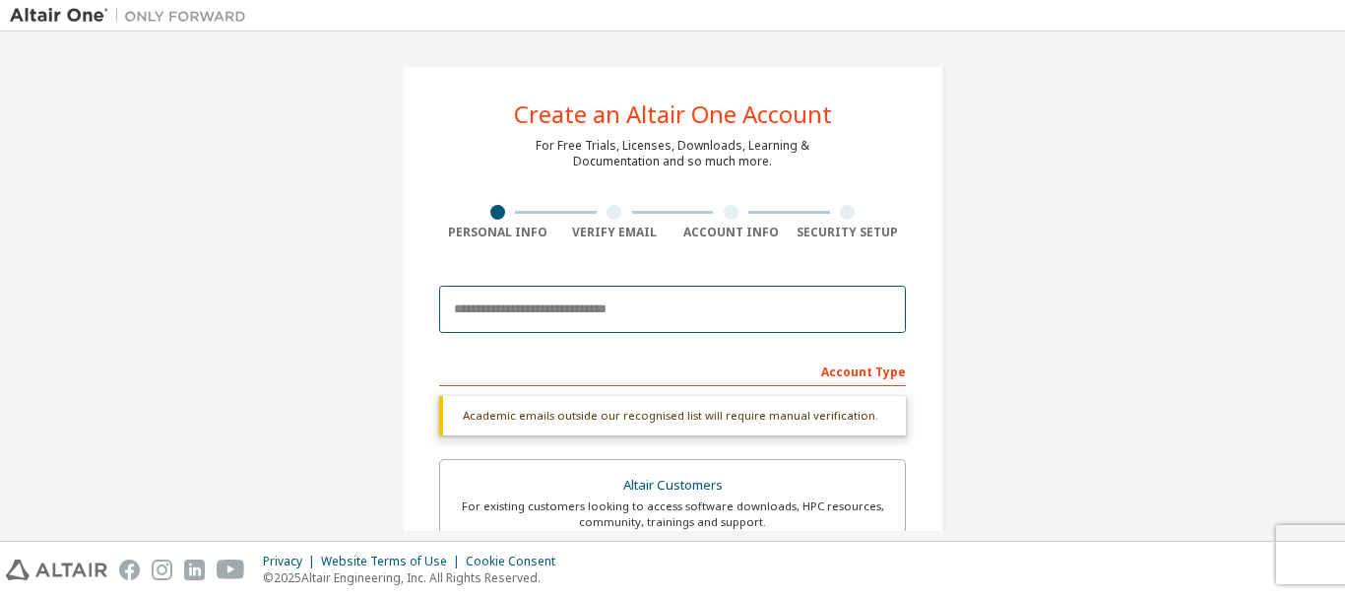
click at [699, 303] on input "email" at bounding box center [672, 309] width 467 height 47
type input "**********"
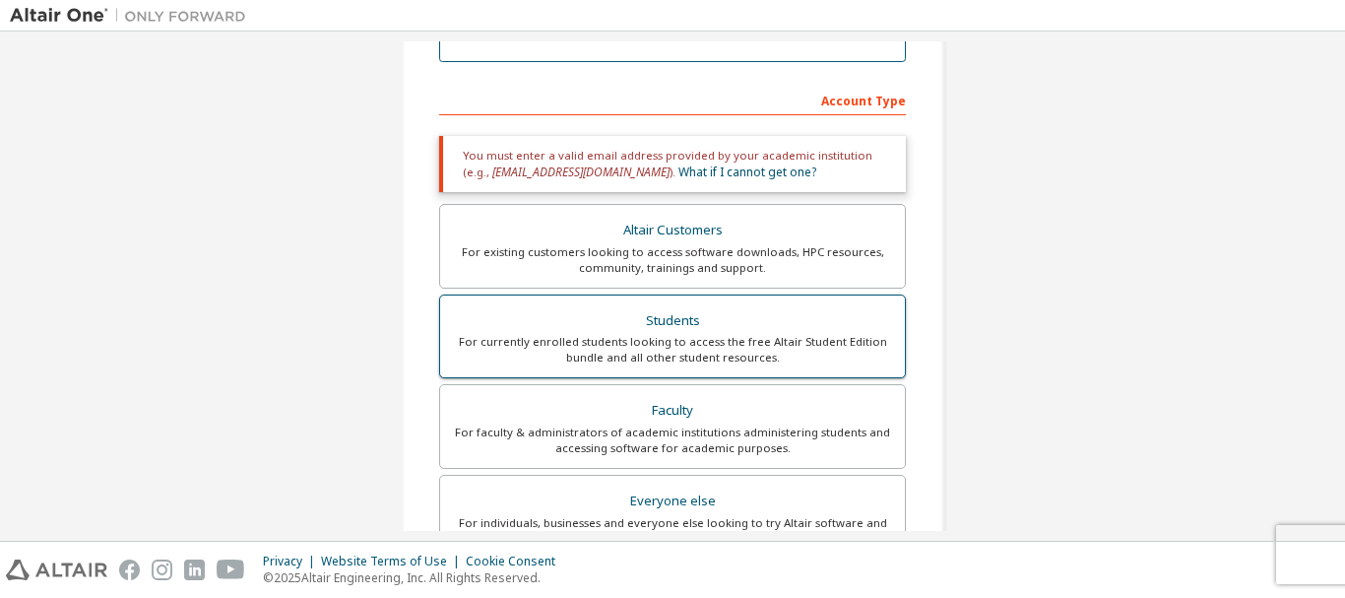
scroll to position [98, 0]
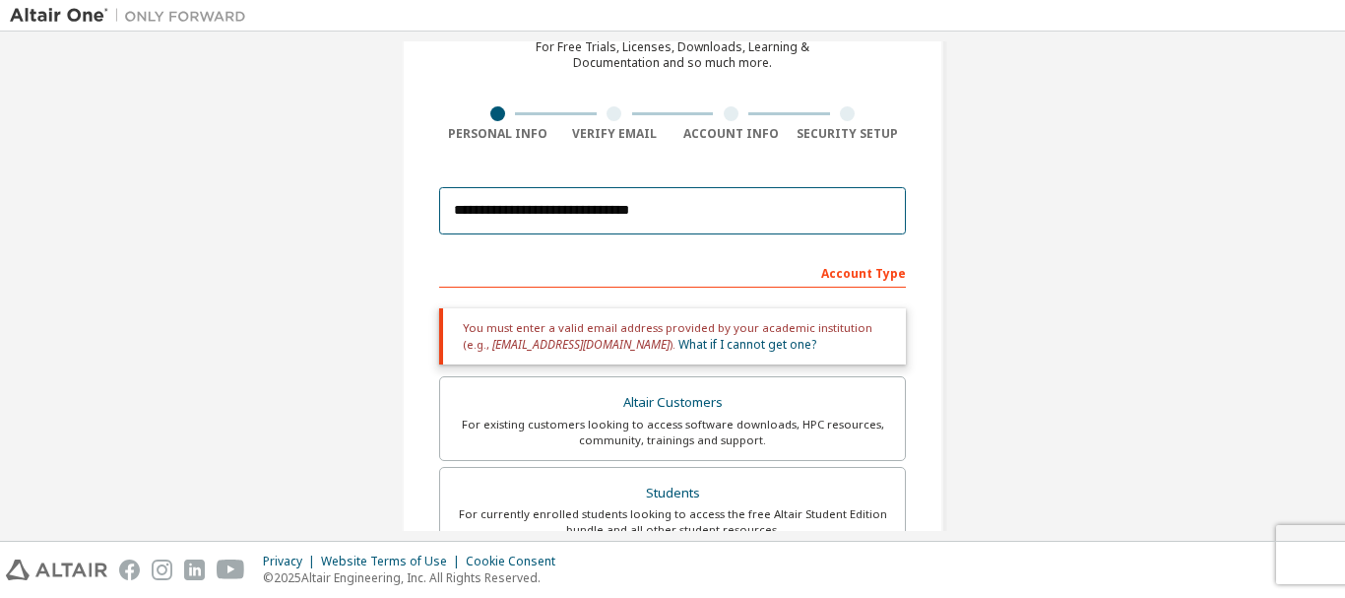
click at [758, 215] on input "**********" at bounding box center [672, 210] width 467 height 47
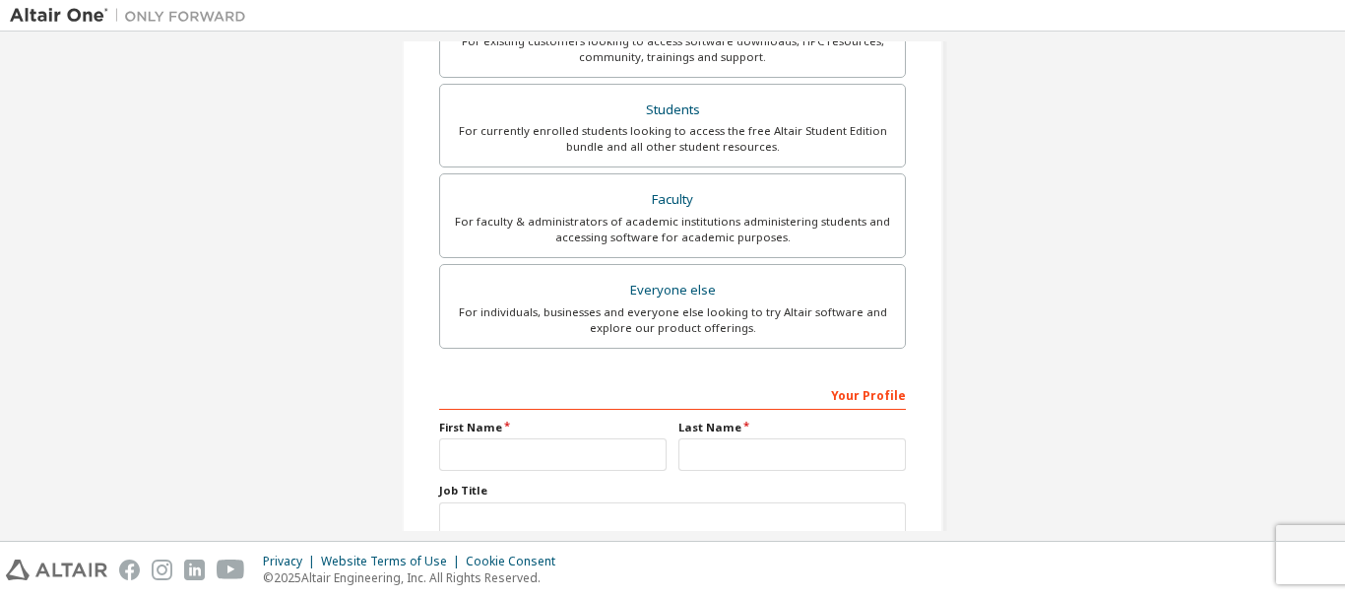
scroll to position [620, 0]
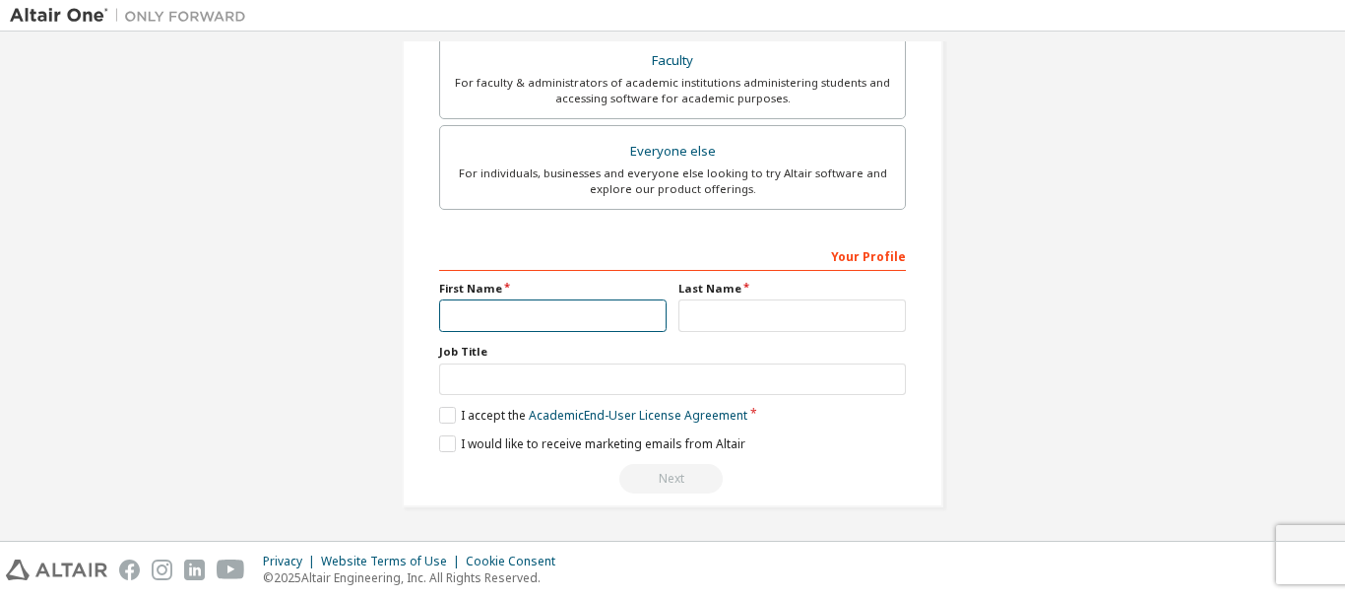
click at [500, 305] on input "text" at bounding box center [552, 315] width 227 height 32
type input "*"
type input "*******"
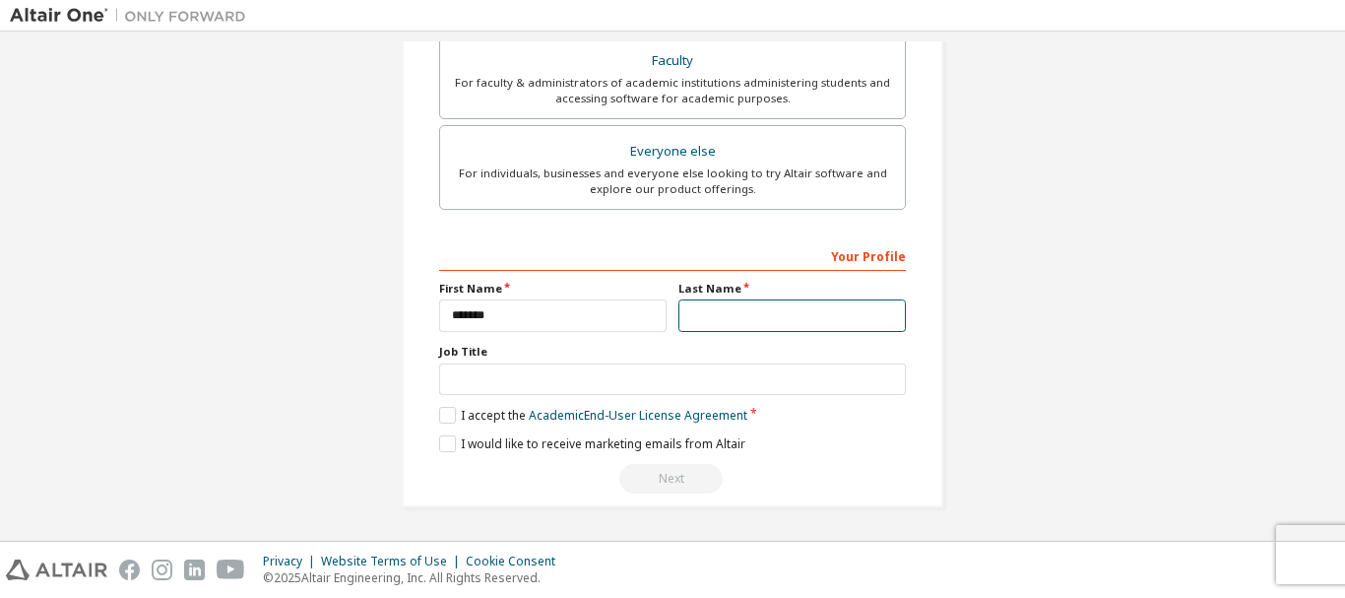
click at [747, 300] on input "text" at bounding box center [791, 315] width 227 height 32
type input "**********"
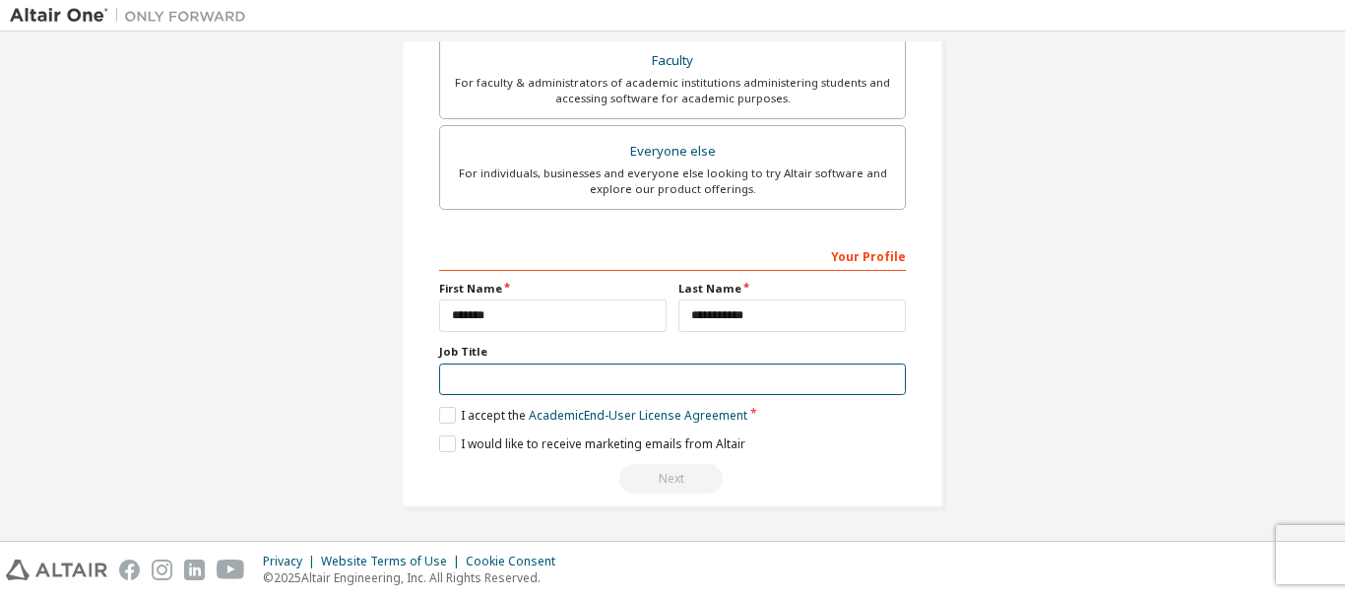
click at [694, 383] on input "text" at bounding box center [672, 379] width 467 height 32
type input "*******"
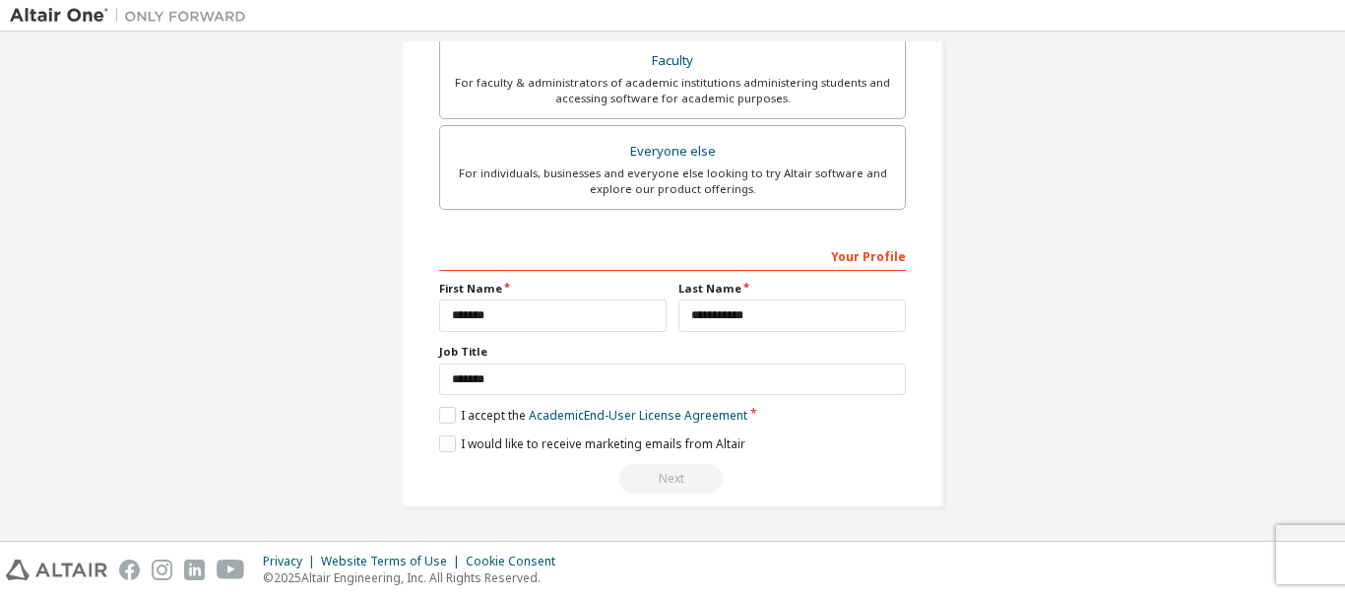
click at [439, 410] on label "I accept the Academic End-User License Agreement" at bounding box center [593, 415] width 308 height 17
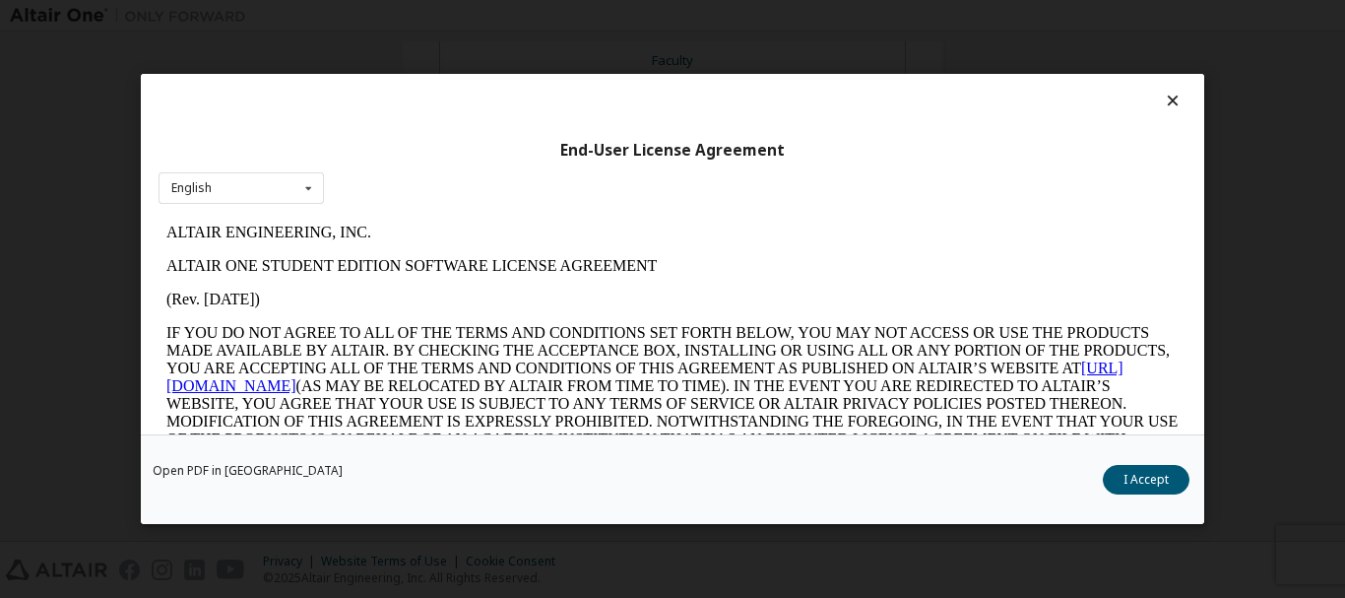
scroll to position [0, 0]
click at [1131, 480] on button "I Accept" at bounding box center [1146, 480] width 87 height 30
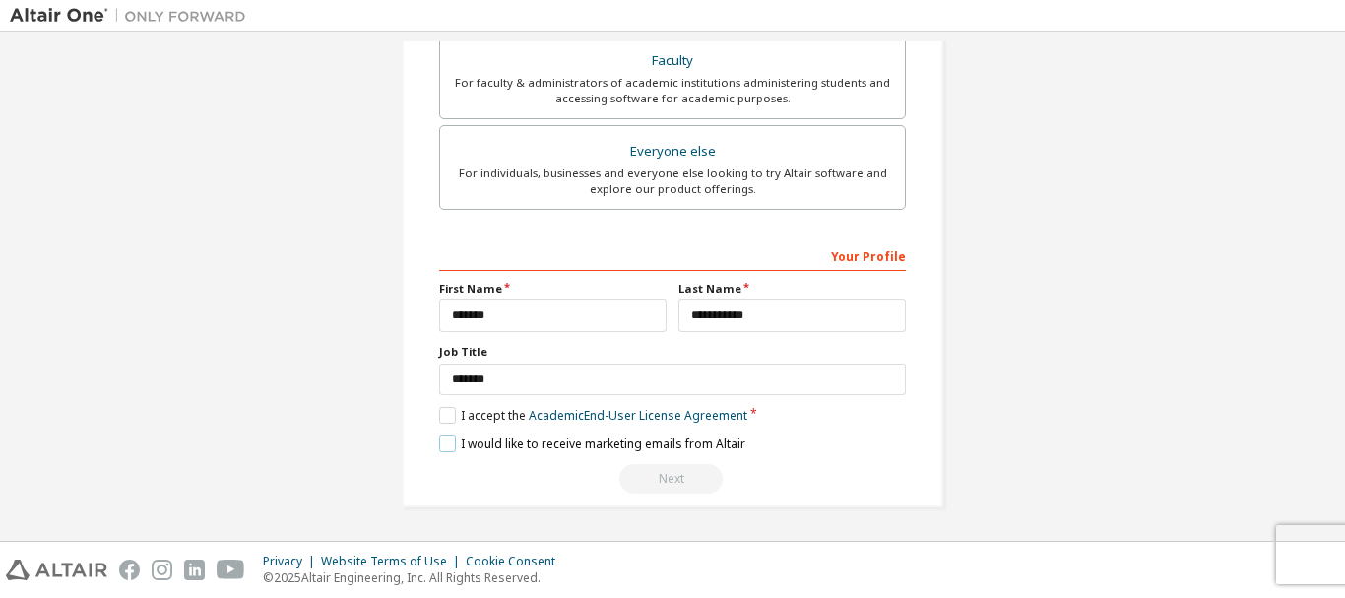
click at [441, 441] on label "I would like to receive marketing emails from Altair" at bounding box center [592, 443] width 306 height 17
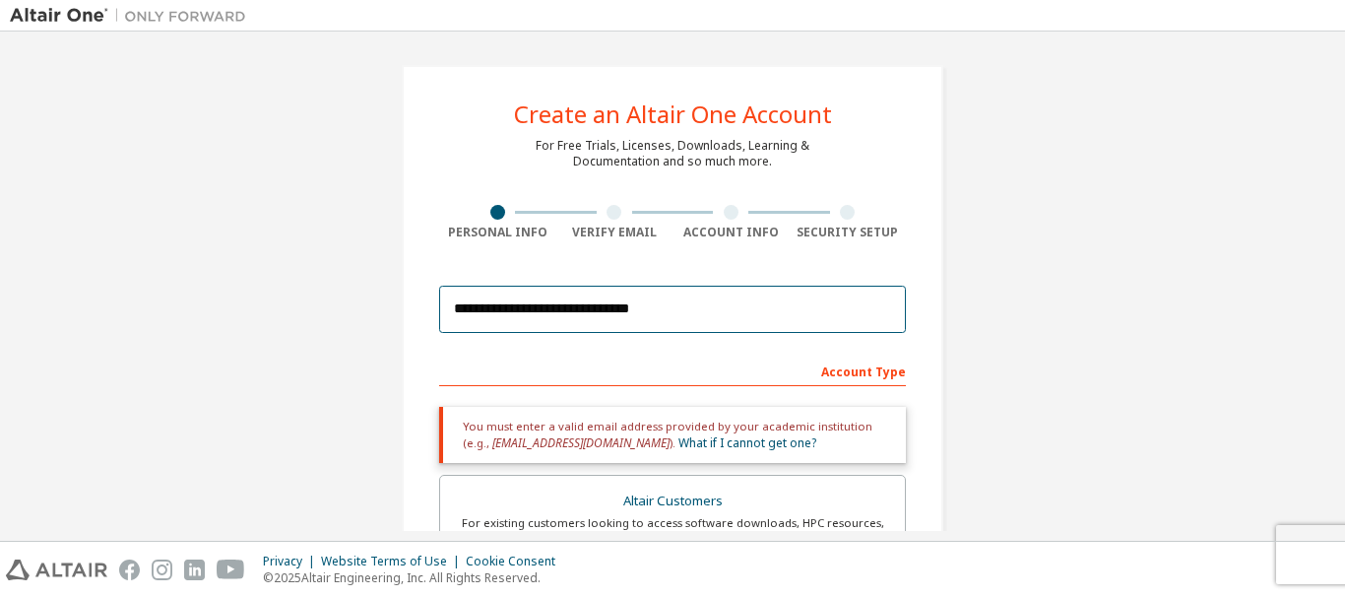
click at [700, 327] on input "**********" at bounding box center [672, 309] width 467 height 47
click at [688, 307] on input "**********" at bounding box center [672, 309] width 467 height 47
type input "**********"
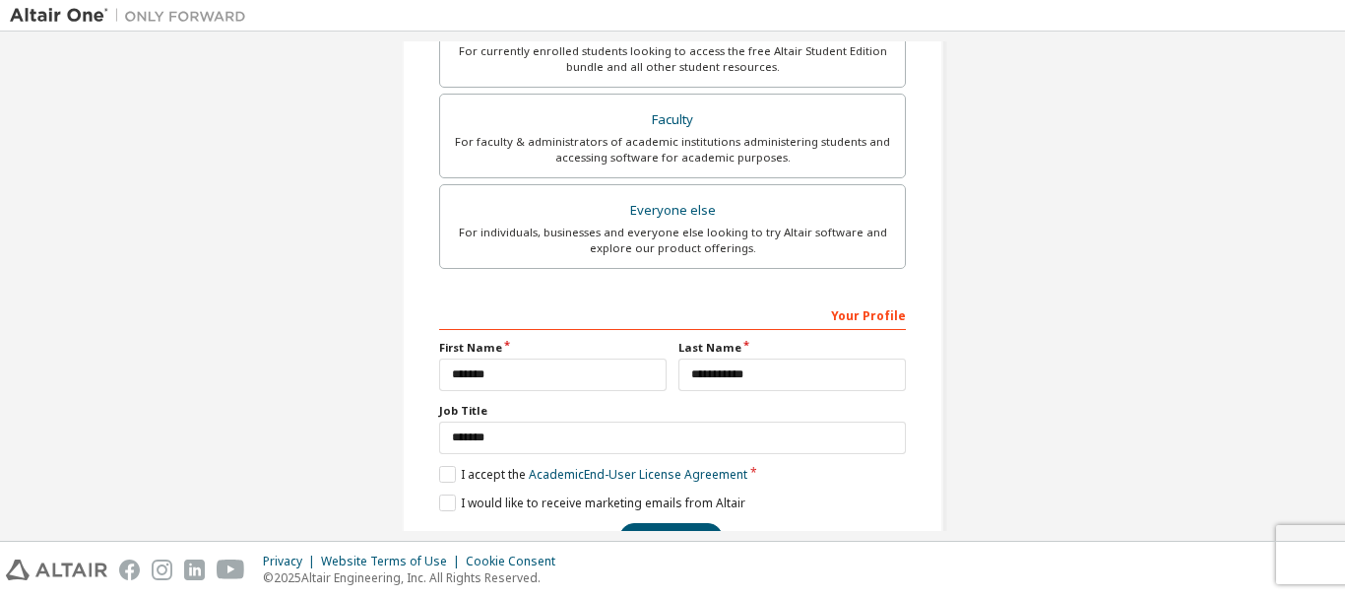
scroll to position [605, 0]
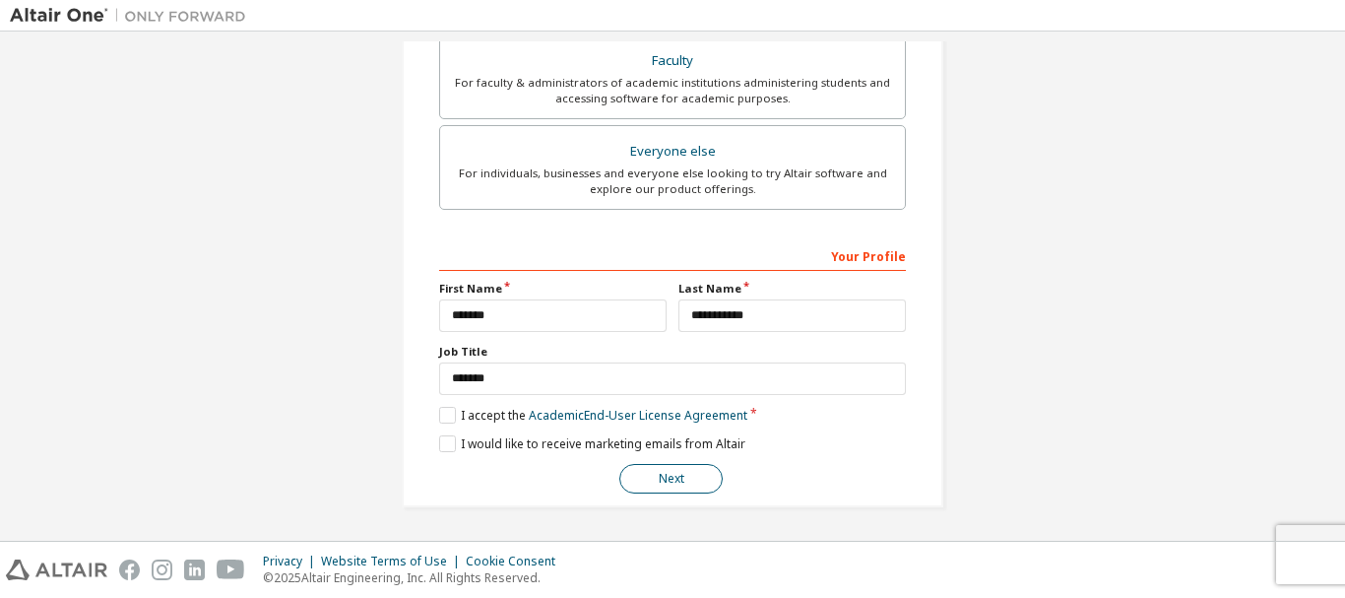
click at [687, 480] on button "Next" at bounding box center [670, 479] width 103 height 30
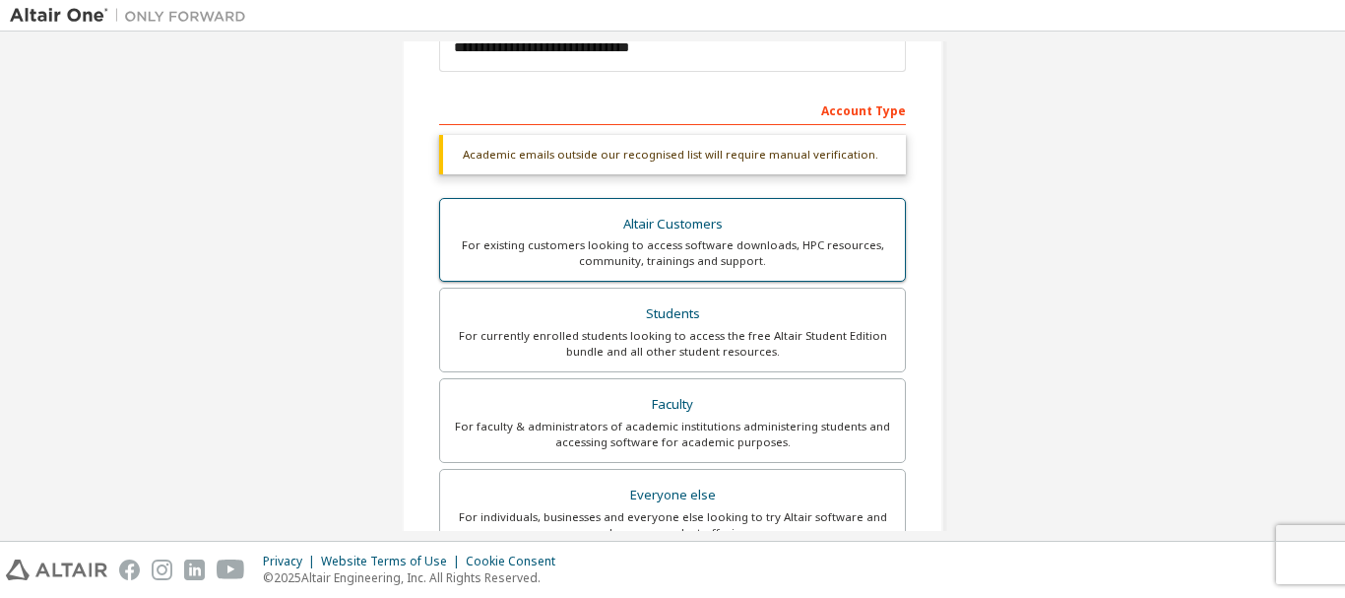
scroll to position [262, 0]
click at [764, 260] on div "For existing customers looking to access software downloads, HPC resources, com…" at bounding box center [672, 252] width 441 height 32
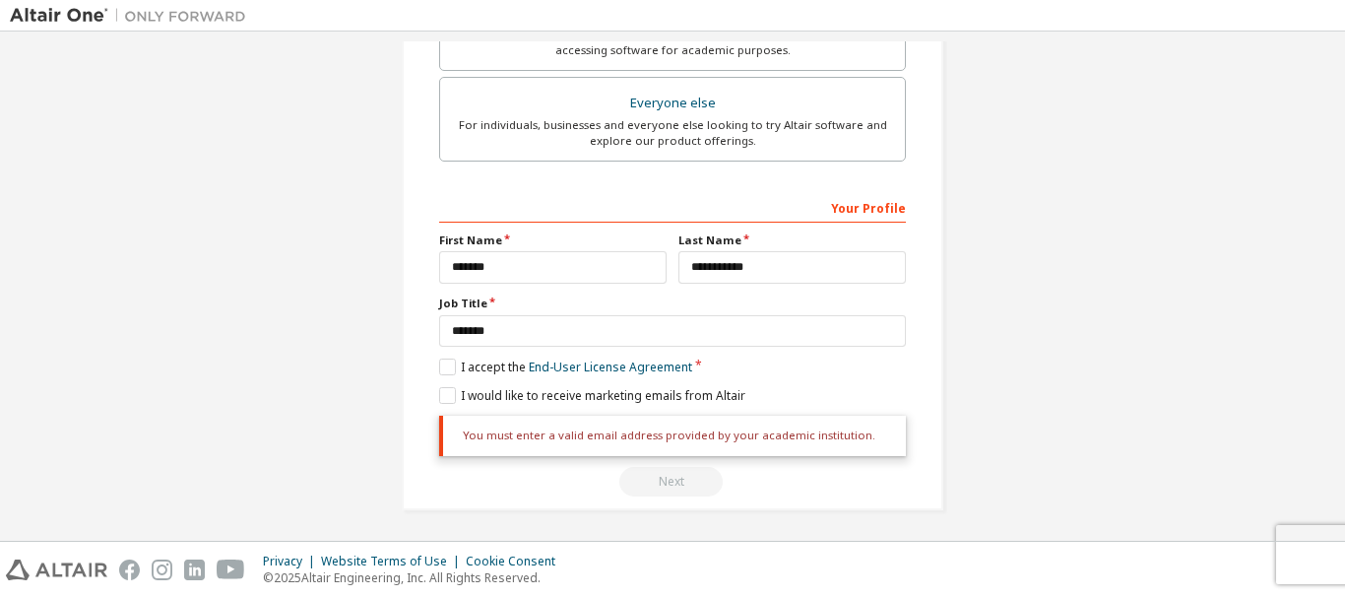
scroll to position [672, 0]
click at [441, 361] on label "I accept the End-User License Agreement" at bounding box center [565, 363] width 253 height 17
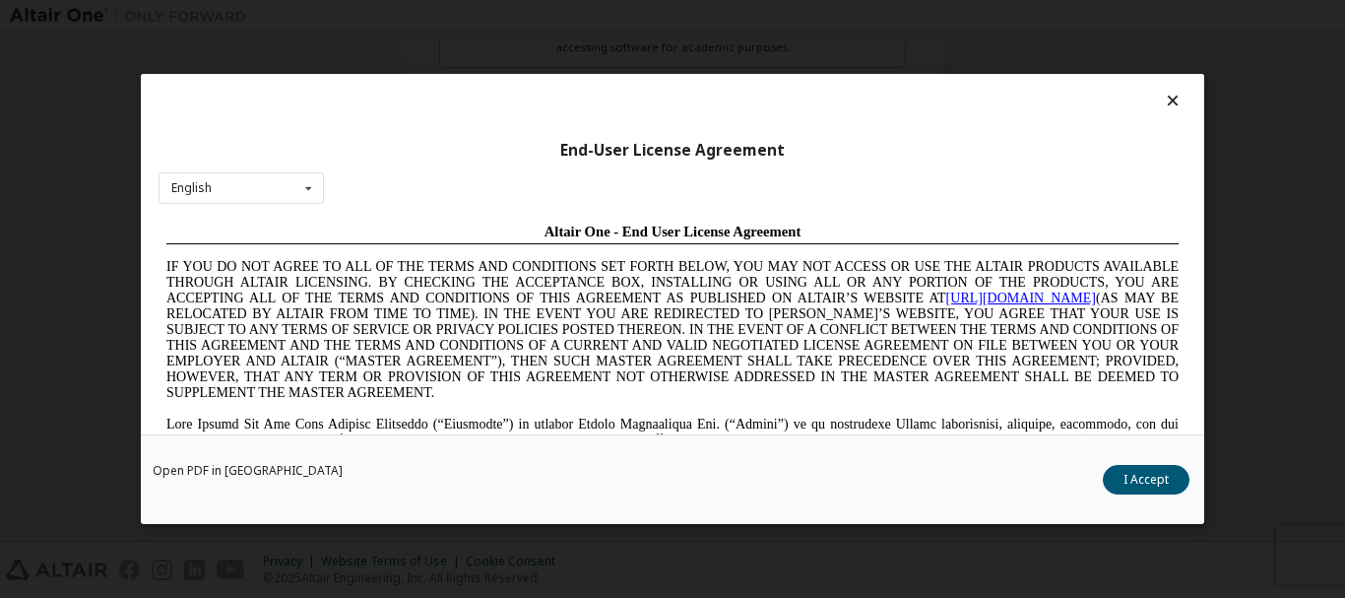
scroll to position [0, 0]
click at [1166, 483] on button "I Accept" at bounding box center [1146, 480] width 87 height 30
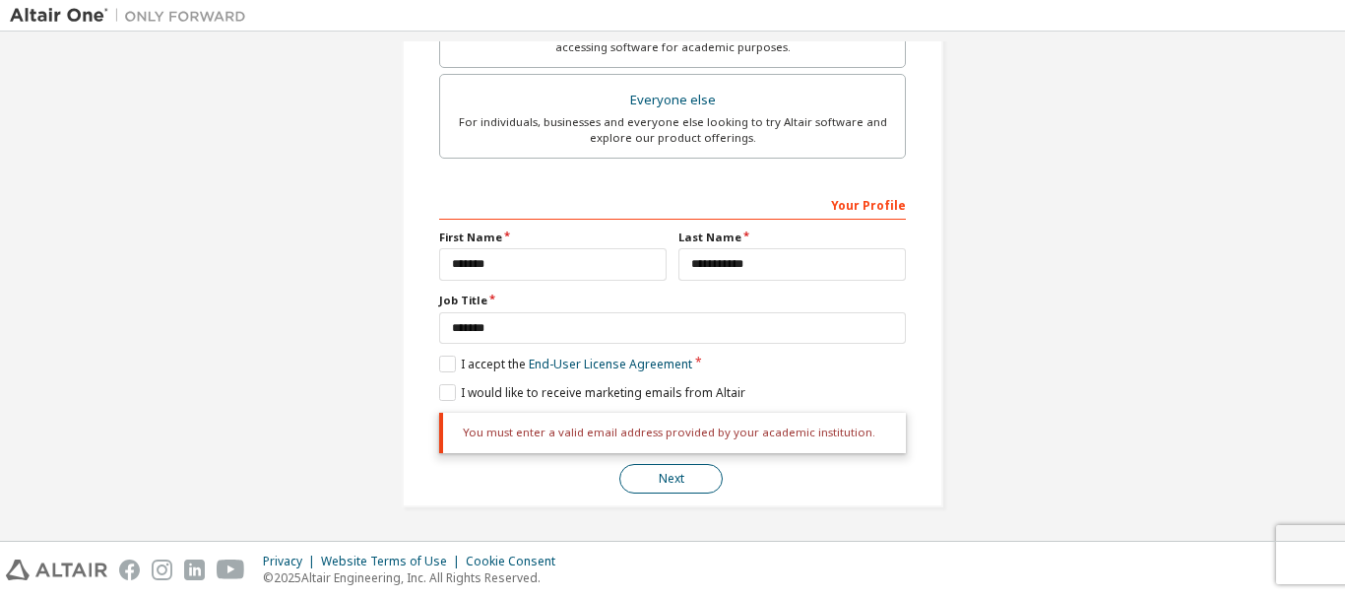
click at [685, 481] on button "Next" at bounding box center [670, 479] width 103 height 30
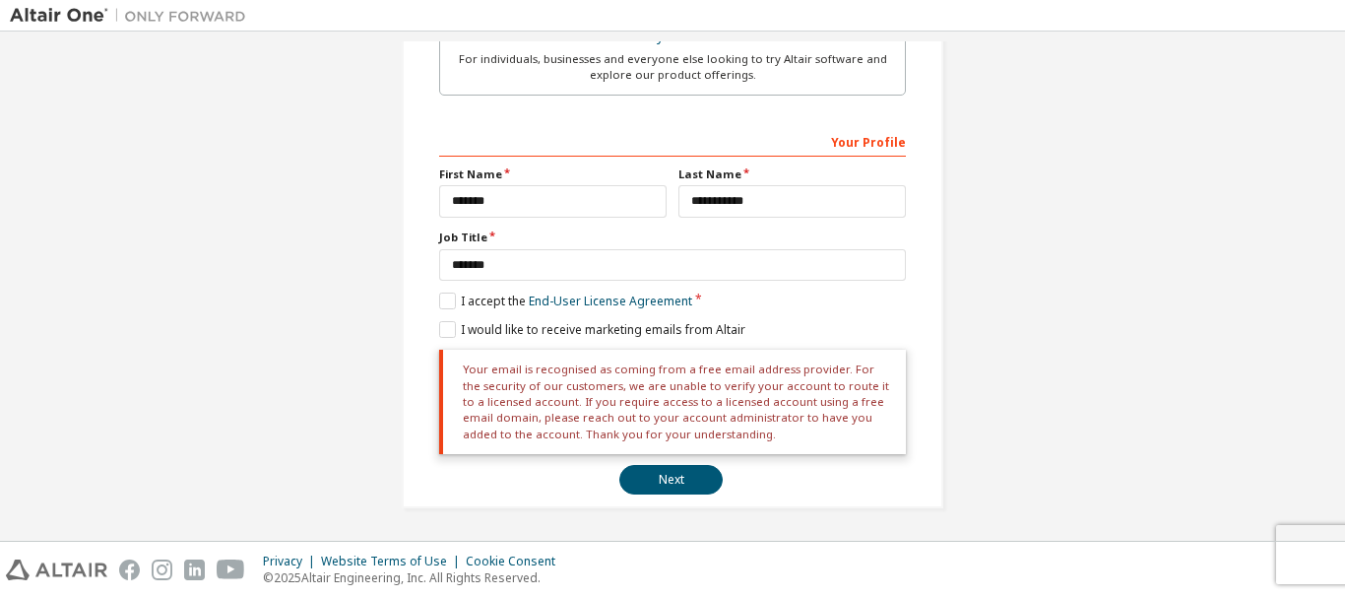
scroll to position [736, 0]
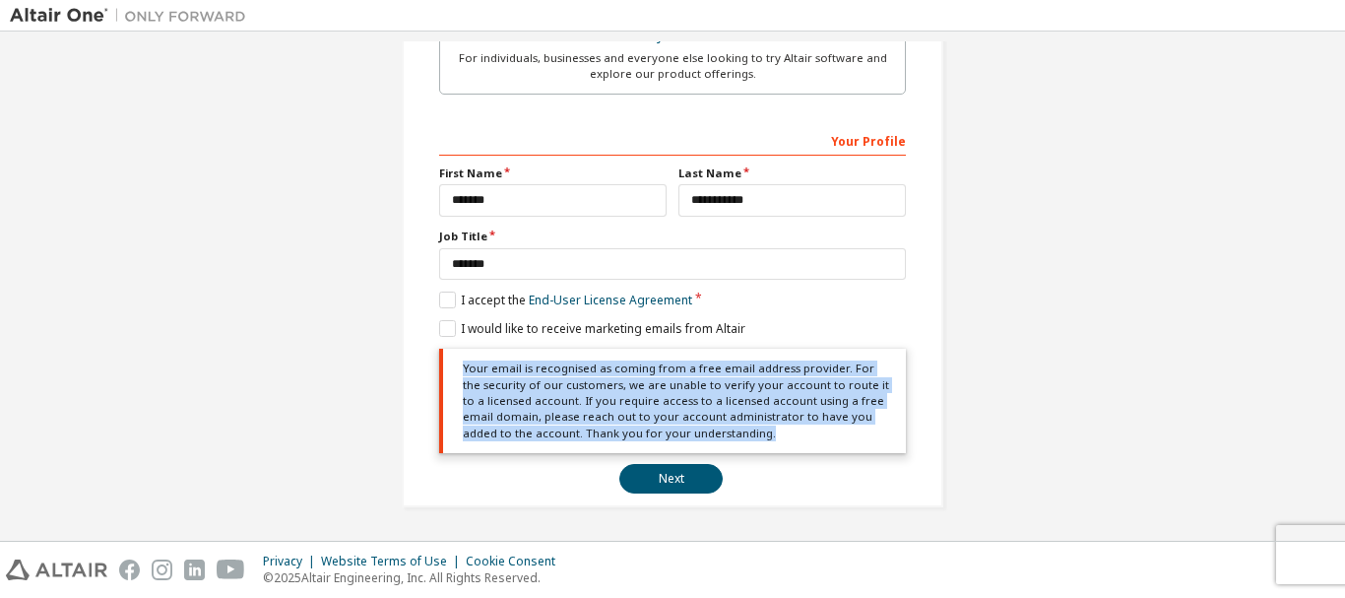
drag, startPoint x: 710, startPoint y: 433, endPoint x: 465, endPoint y: 358, distance: 256.3
click at [458, 357] on div "Your email is recognised as coming from a free email address provider. For the …" at bounding box center [672, 400] width 467 height 103
copy div "Your email is recognised as coming from a free email address provider. For the …"
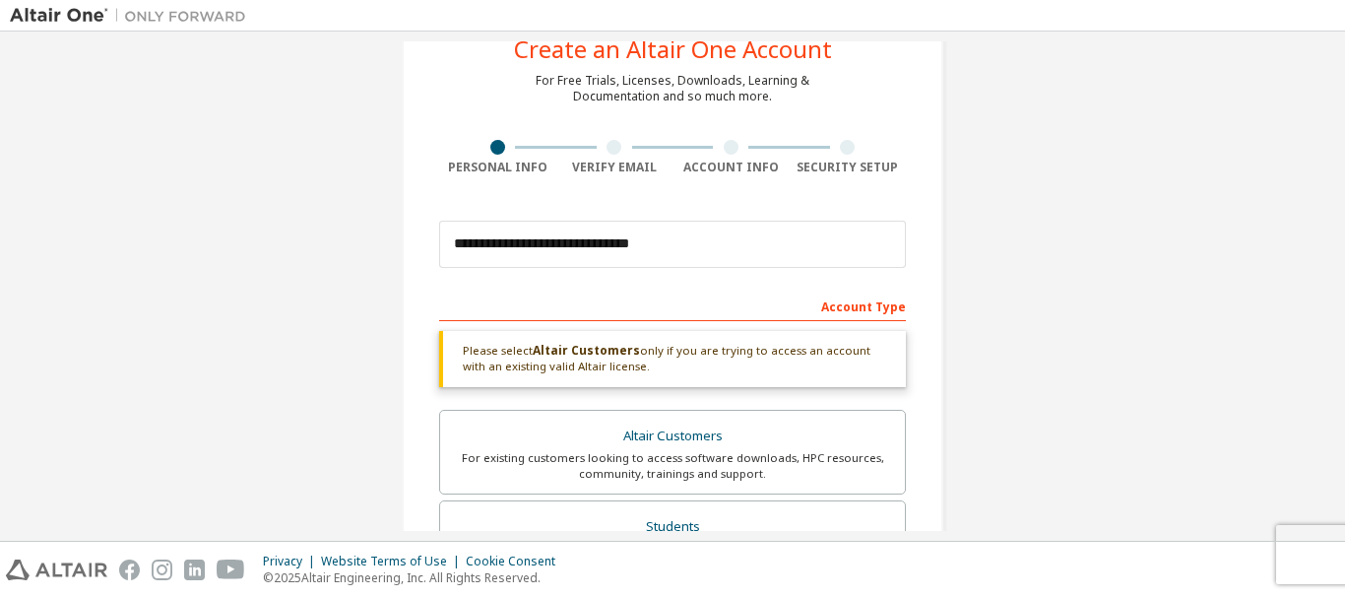
scroll to position [0, 0]
